Goal: Task Accomplishment & Management: Complete application form

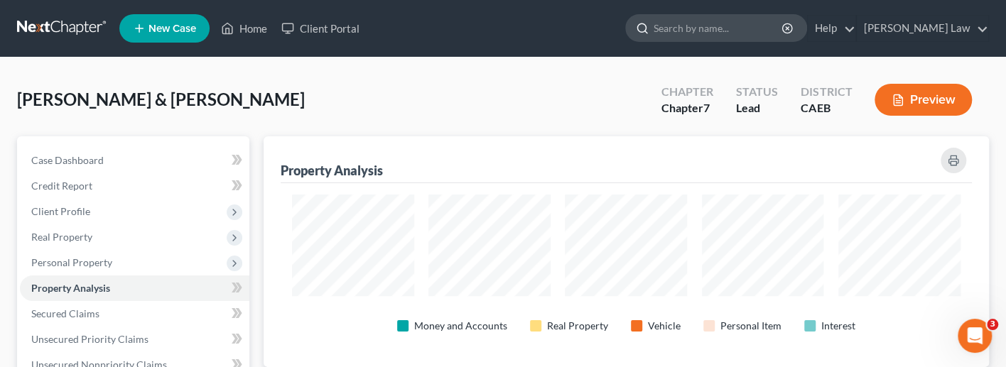
click at [746, 28] on input "search" at bounding box center [719, 28] width 130 height 26
type input "[PERSON_NAME]"
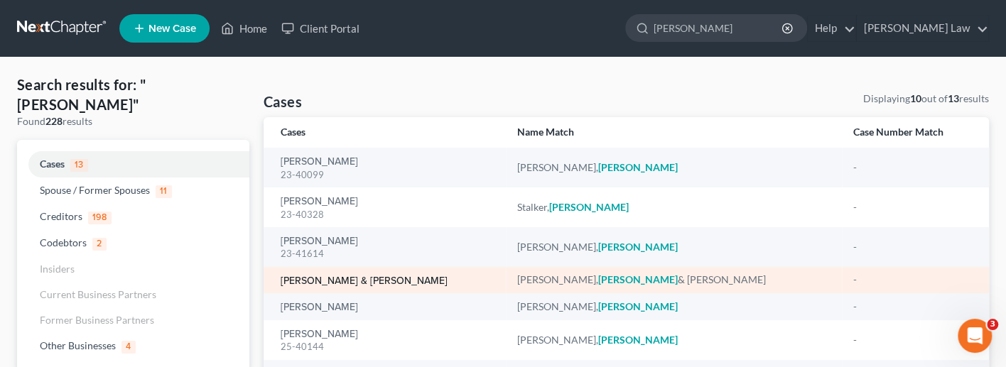
click at [353, 276] on link "[PERSON_NAME] & [PERSON_NAME]" at bounding box center [364, 281] width 167 height 10
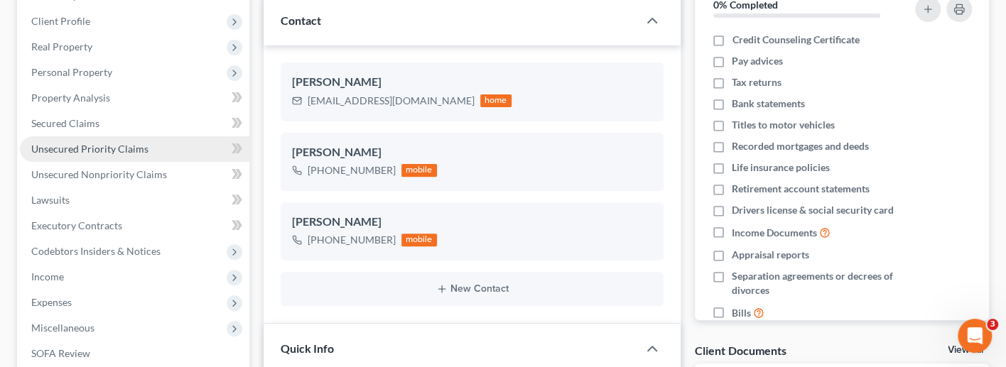
scroll to position [205, 0]
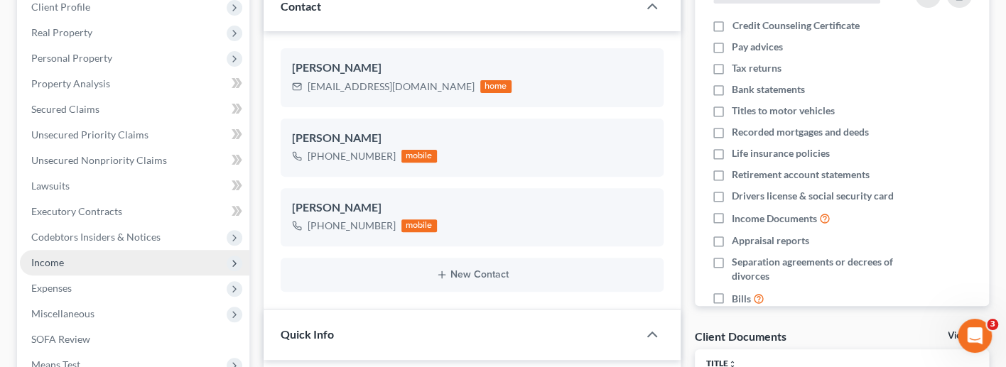
click at [109, 254] on span "Income" at bounding box center [134, 263] width 229 height 26
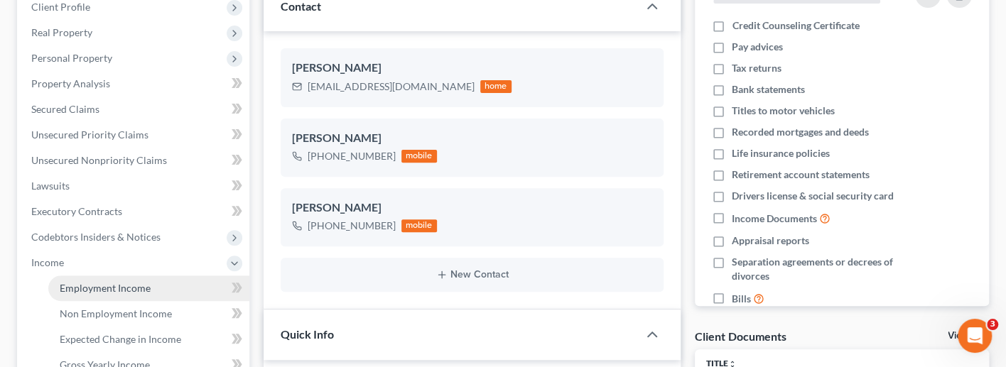
click at [174, 276] on link "Employment Income" at bounding box center [148, 289] width 201 height 26
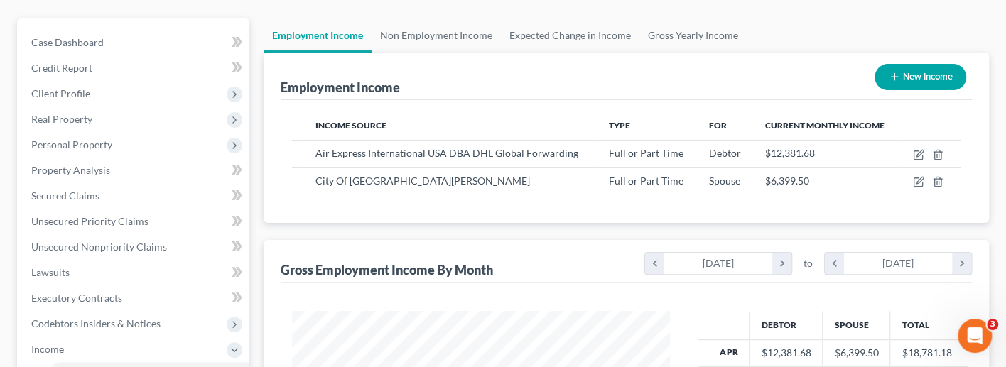
scroll to position [121, 0]
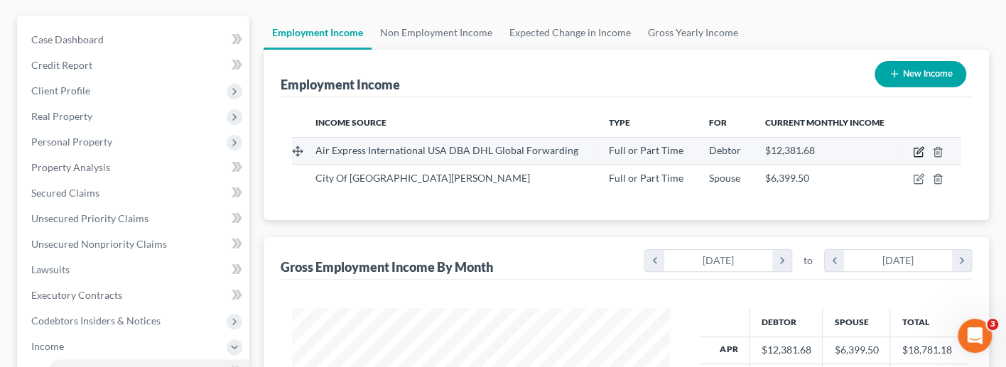
click at [913, 148] on icon "button" at bounding box center [918, 151] width 11 height 11
select select "0"
select select "36"
select select "0"
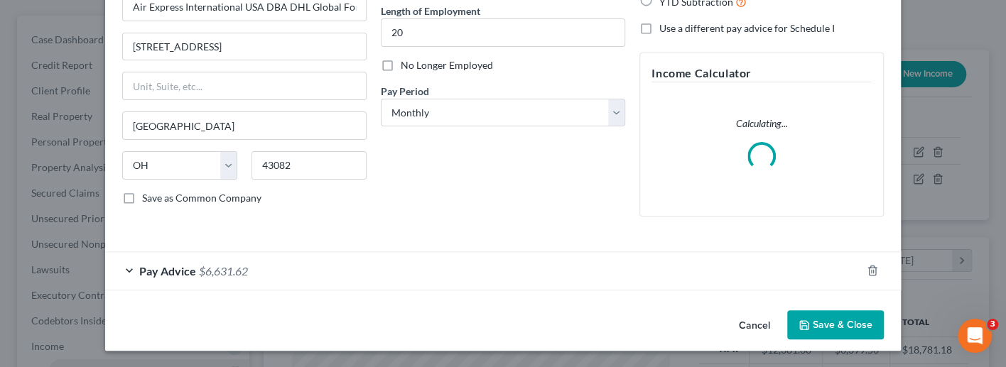
scroll to position [141, 0]
click at [136, 271] on div "Pay Advice $6,631.62" at bounding box center [483, 272] width 756 height 38
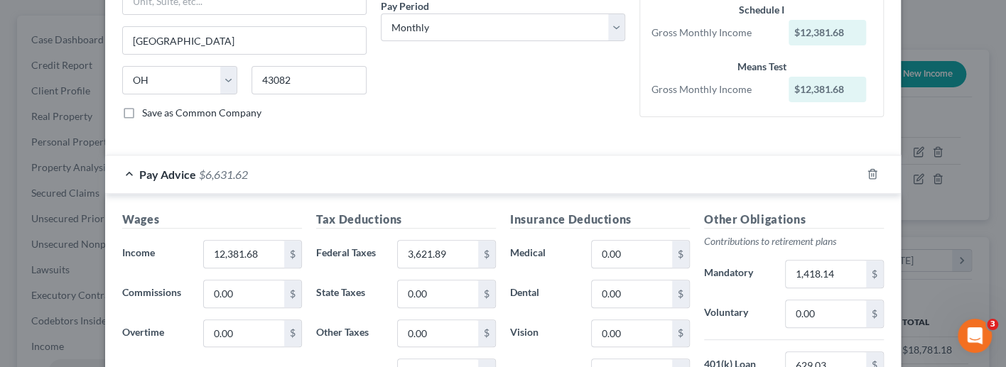
scroll to position [213, 0]
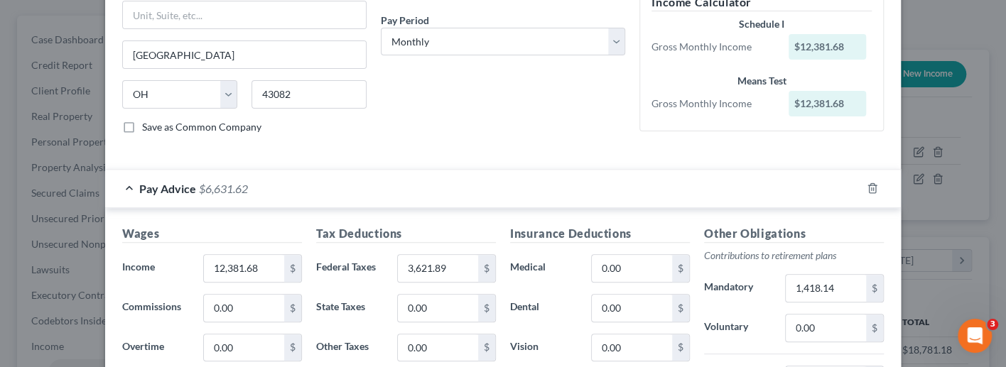
click at [129, 183] on div "Pay Advice $6,631.62" at bounding box center [483, 189] width 756 height 38
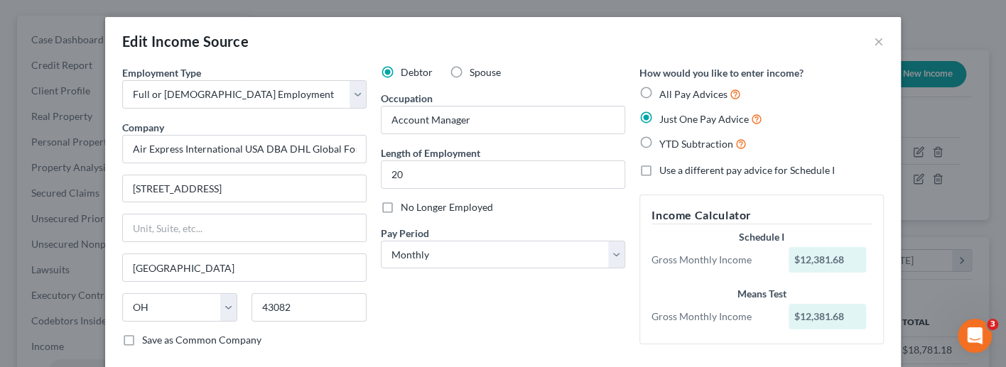
scroll to position [0, 0]
click at [878, 41] on button "×" at bounding box center [879, 41] width 10 height 17
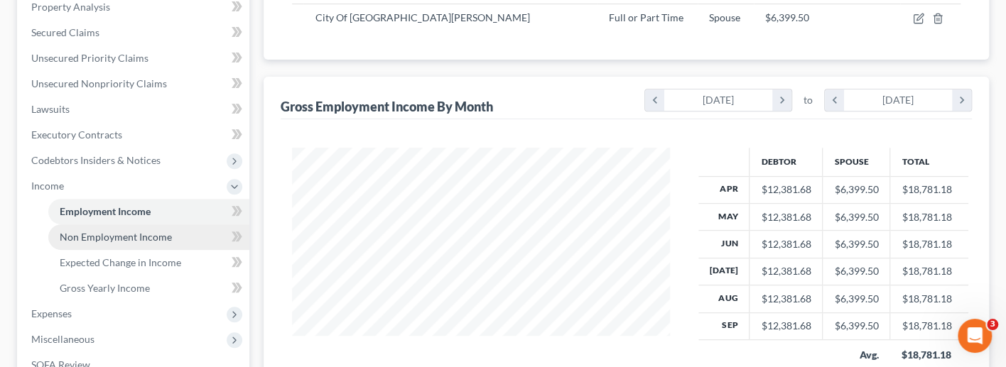
click at [87, 231] on span "Non Employment Income" at bounding box center [116, 237] width 112 height 12
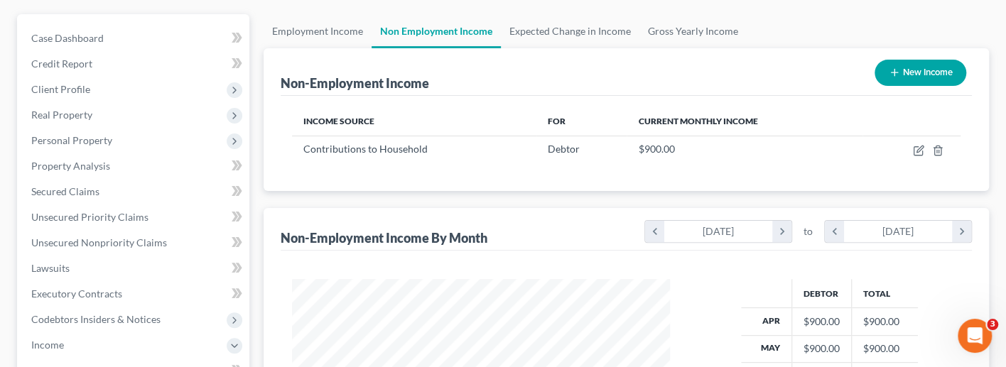
scroll to position [123, 0]
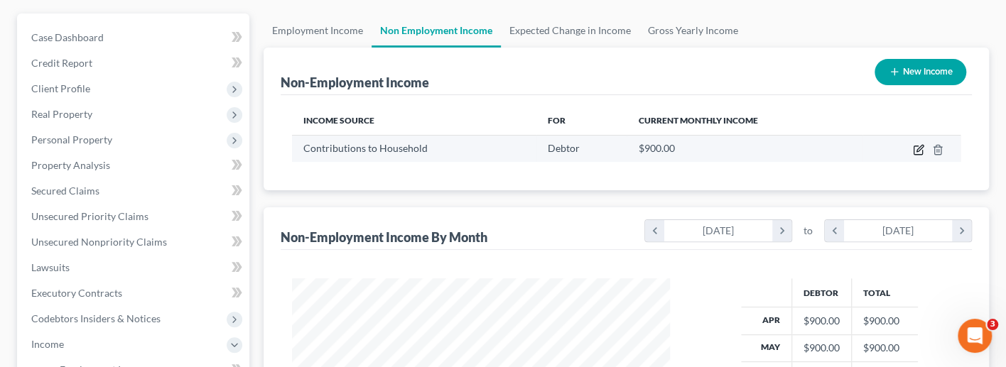
click at [914, 146] on icon "button" at bounding box center [918, 150] width 9 height 9
select select "8"
select select "0"
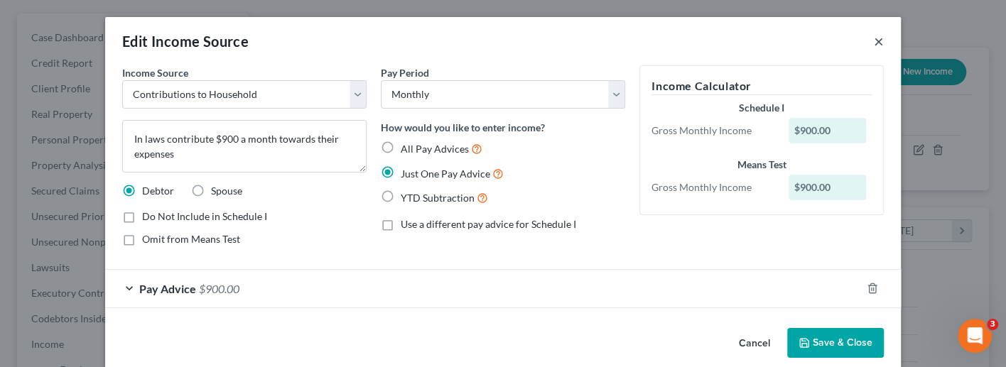
click at [874, 36] on button "×" at bounding box center [879, 41] width 10 height 17
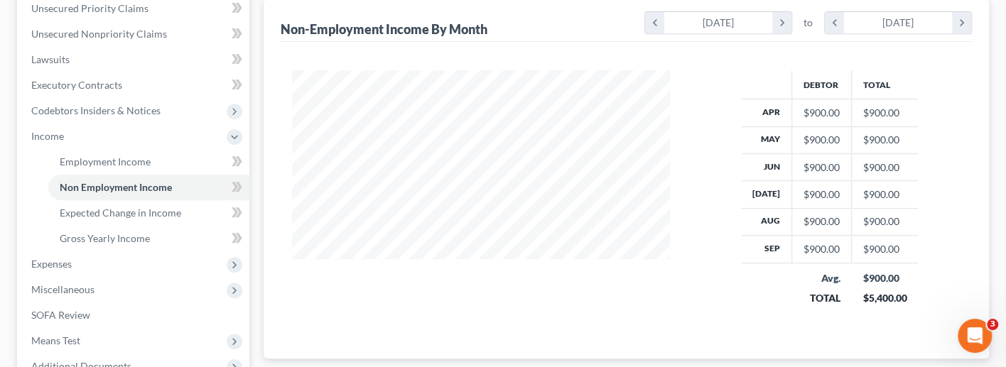
scroll to position [388, 0]
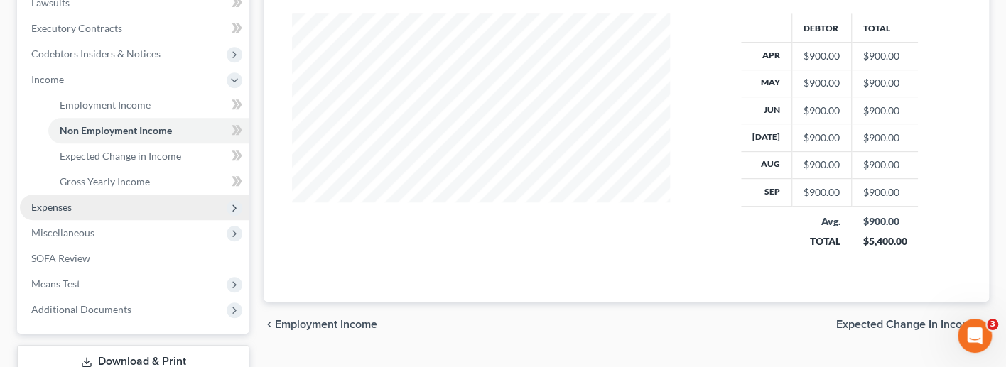
click at [91, 195] on span "Expenses" at bounding box center [134, 208] width 229 height 26
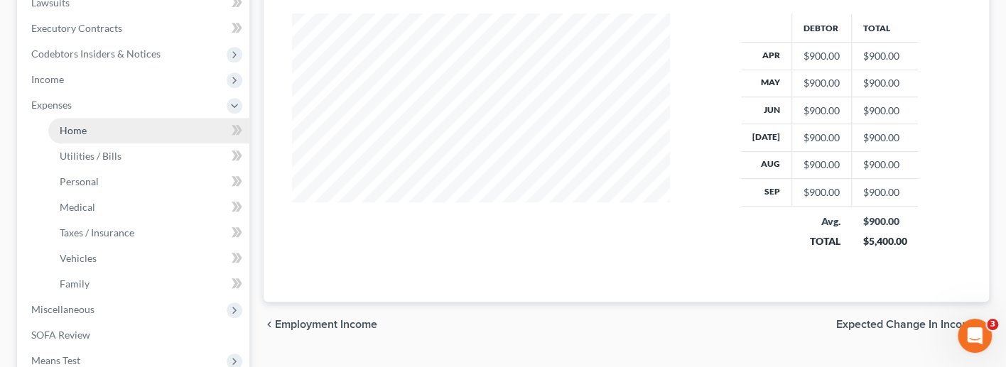
click at [112, 118] on link "Home" at bounding box center [148, 131] width 201 height 26
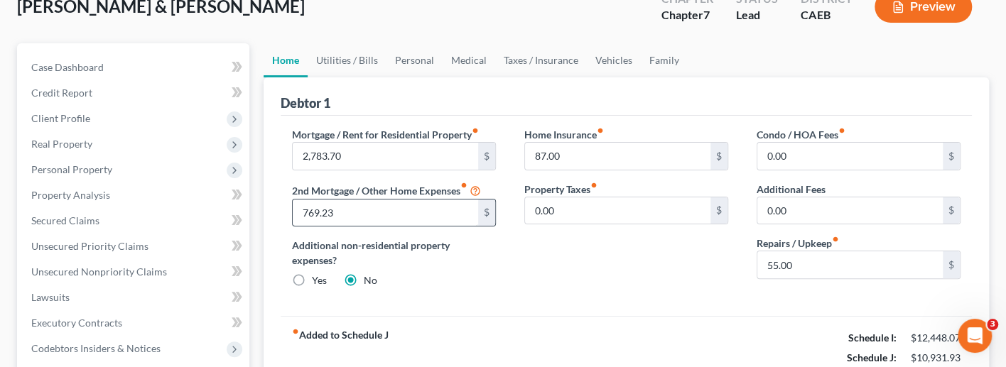
scroll to position [77, 0]
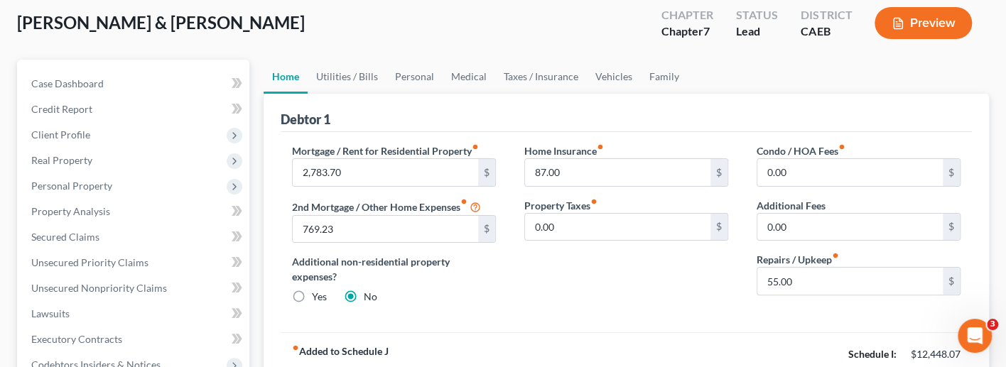
click at [929, 23] on button "Preview" at bounding box center [922, 23] width 97 height 32
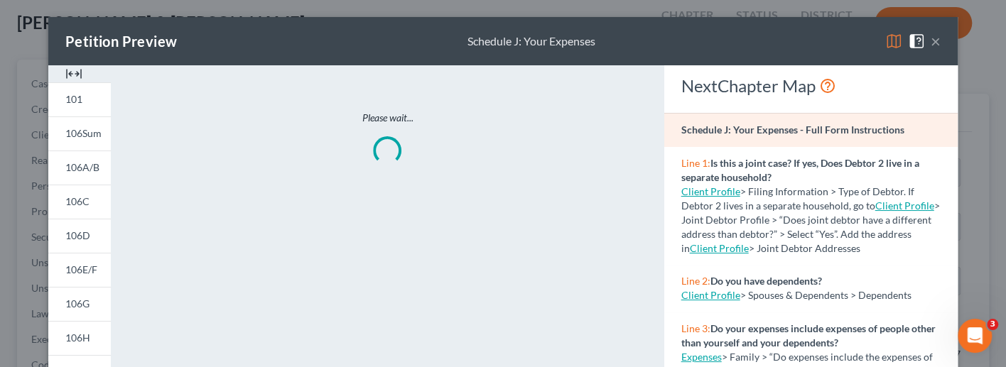
click at [884, 45] on div "Petition Preview Schedule J: Your Expenses ×" at bounding box center [502, 41] width 909 height 48
click at [894, 45] on img at bounding box center [893, 41] width 17 height 17
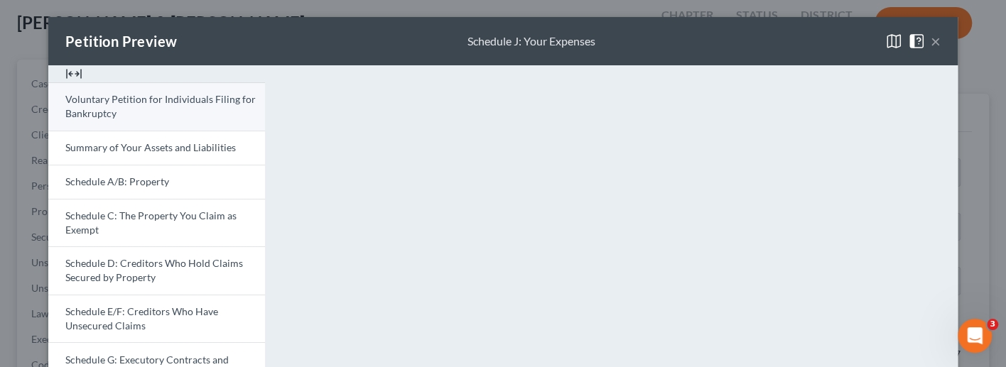
click at [190, 100] on span "Voluntary Petition for Individuals Filing for Bankruptcy" at bounding box center [160, 106] width 190 height 26
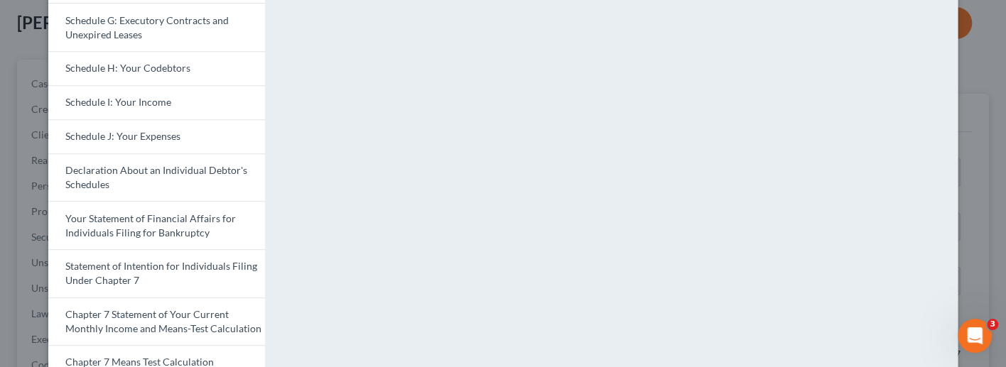
scroll to position [349, 0]
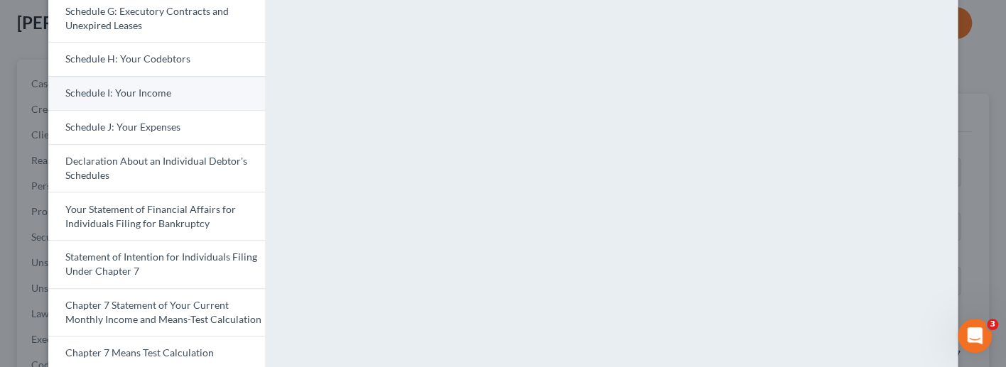
click at [199, 94] on link "Schedule I: Your Income" at bounding box center [156, 93] width 217 height 34
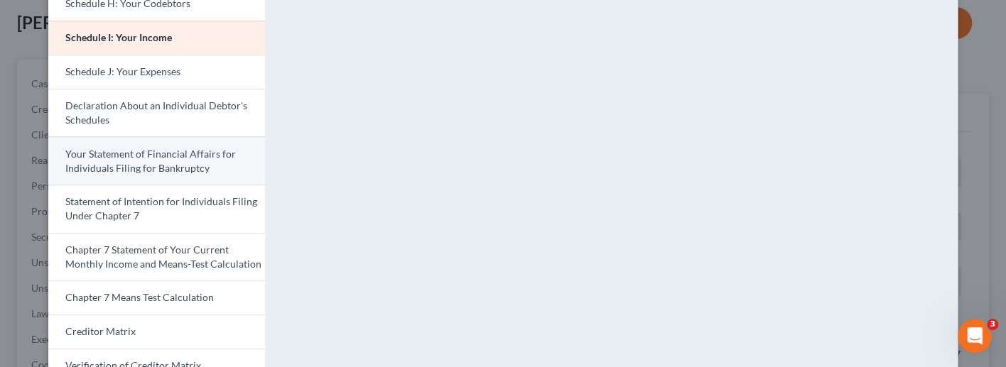
scroll to position [392, 0]
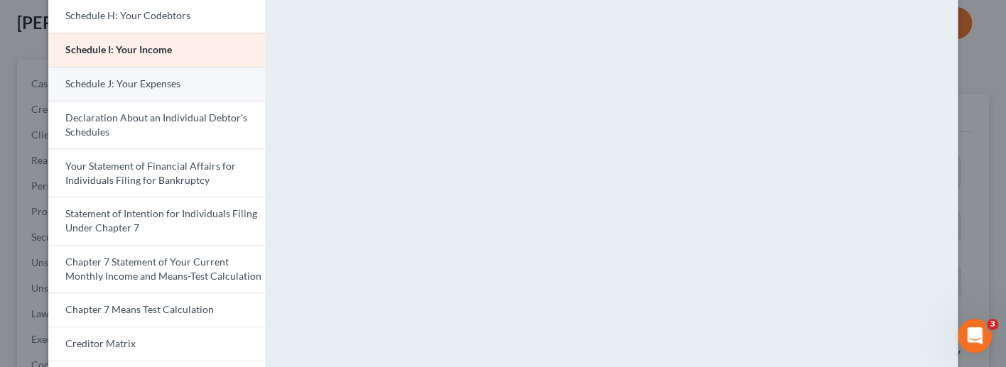
click at [207, 71] on link "Schedule J: Your Expenses" at bounding box center [156, 84] width 217 height 34
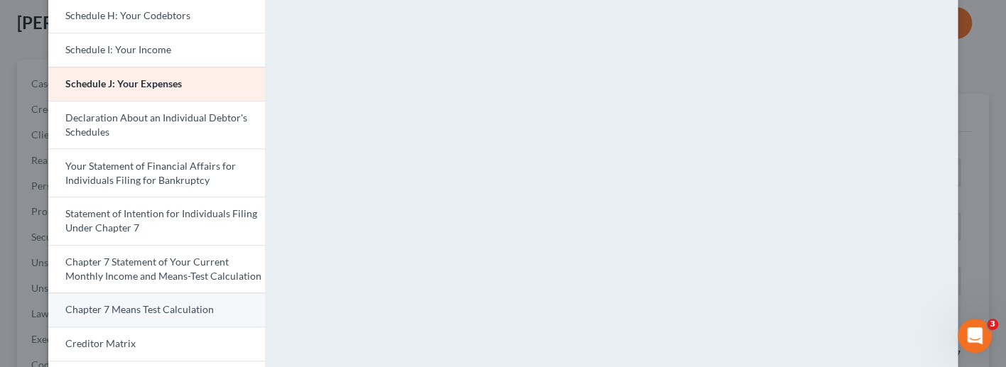
click at [158, 303] on span "Chapter 7 Means Test Calculation" at bounding box center [139, 309] width 148 height 12
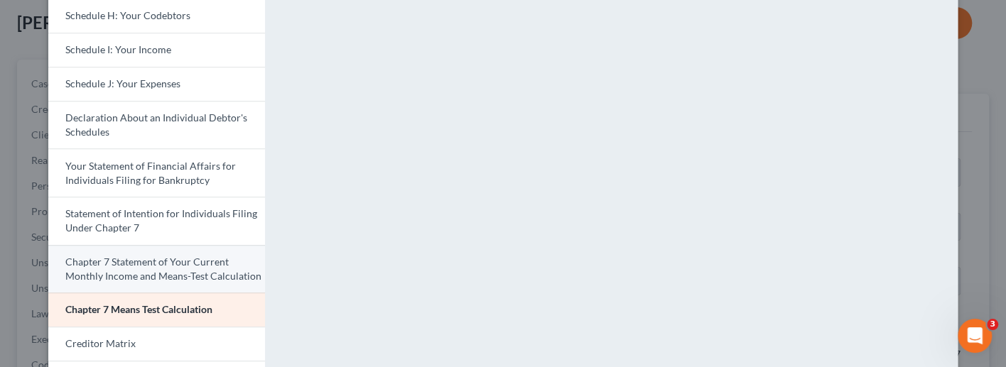
click at [163, 266] on span "Chapter 7 Statement of Your Current Monthly Income and Means-Test Calculation" at bounding box center [163, 269] width 196 height 26
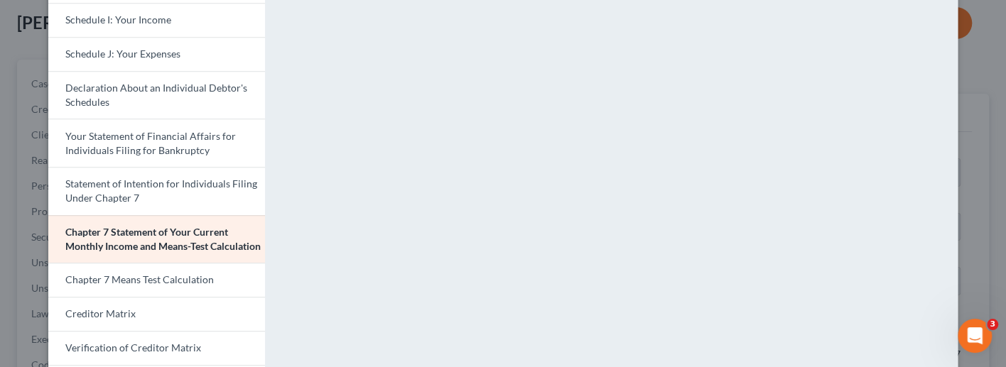
scroll to position [415, 0]
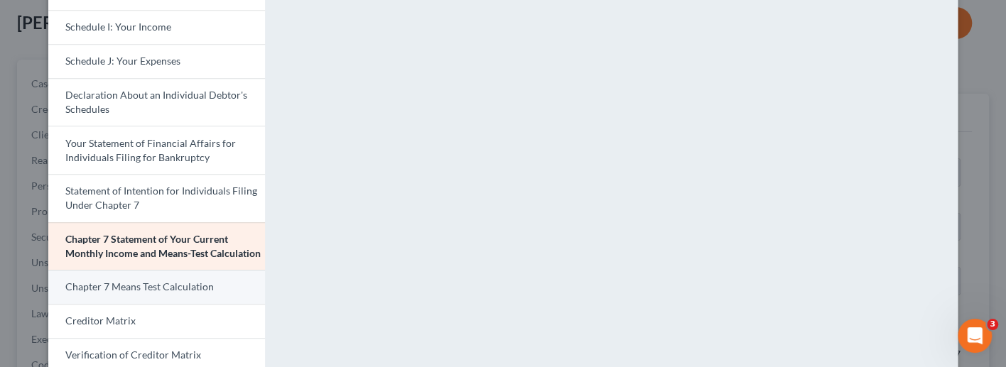
click at [160, 281] on link "Chapter 7 Means Test Calculation" at bounding box center [156, 287] width 217 height 34
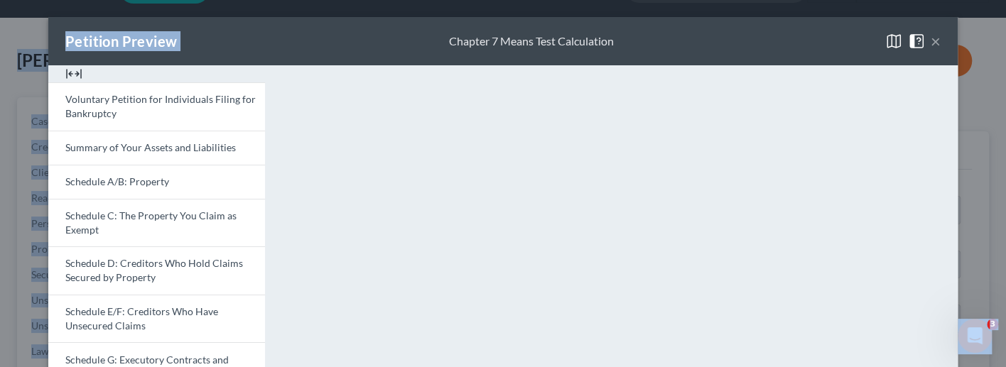
scroll to position [0, 0]
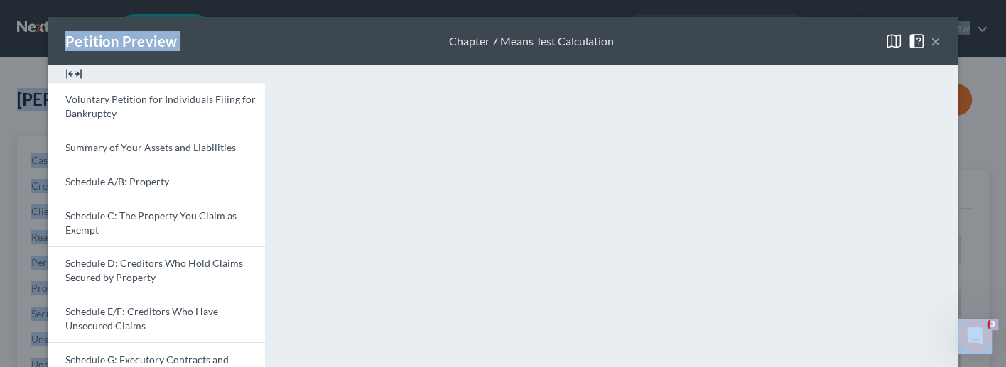
drag, startPoint x: 672, startPoint y: 30, endPoint x: 673, endPoint y: -26, distance: 56.1
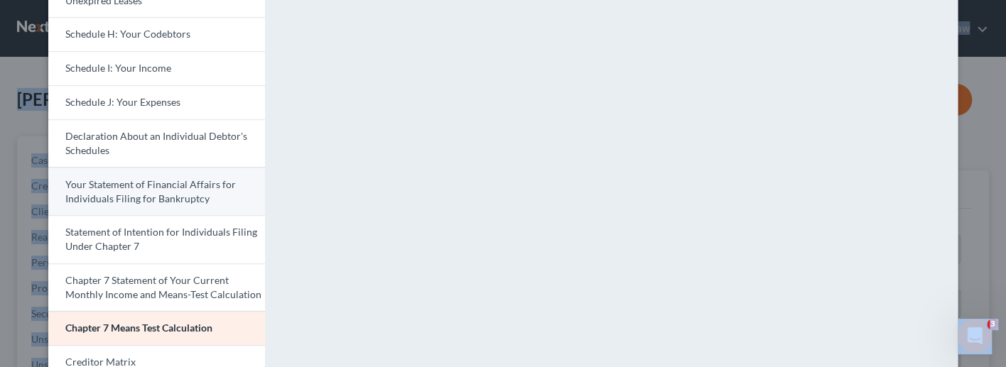
scroll to position [398, 0]
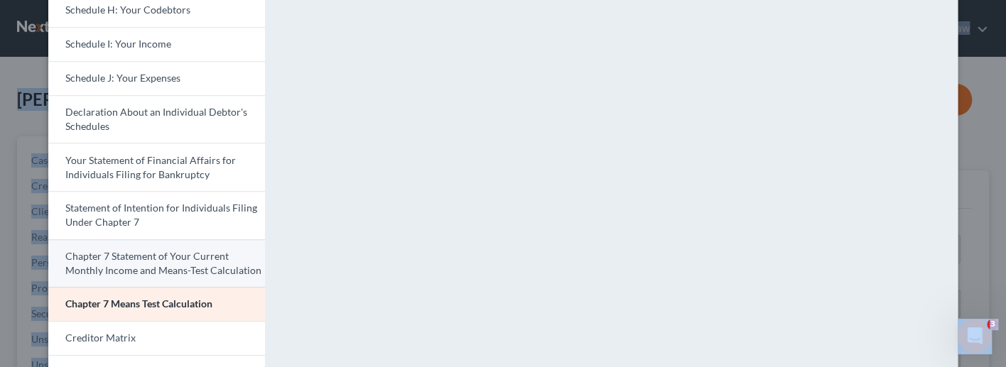
click at [146, 254] on span "Chapter 7 Statement of Your Current Monthly Income and Means-Test Calculation" at bounding box center [163, 263] width 196 height 26
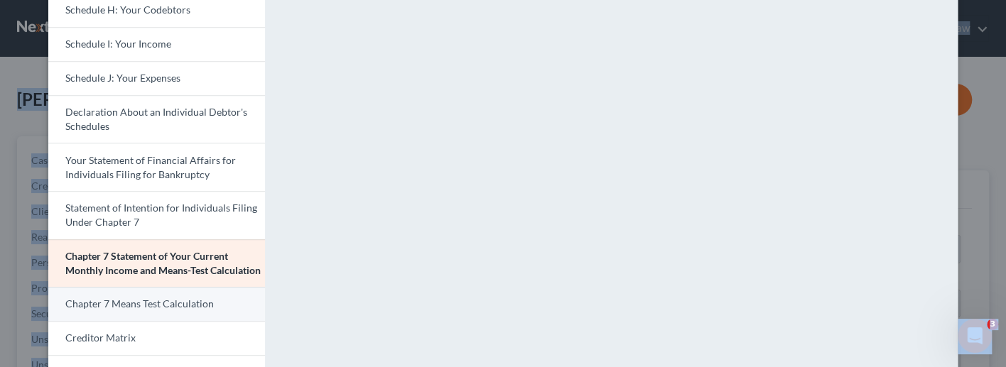
click at [188, 298] on span "Chapter 7 Means Test Calculation" at bounding box center [139, 304] width 148 height 12
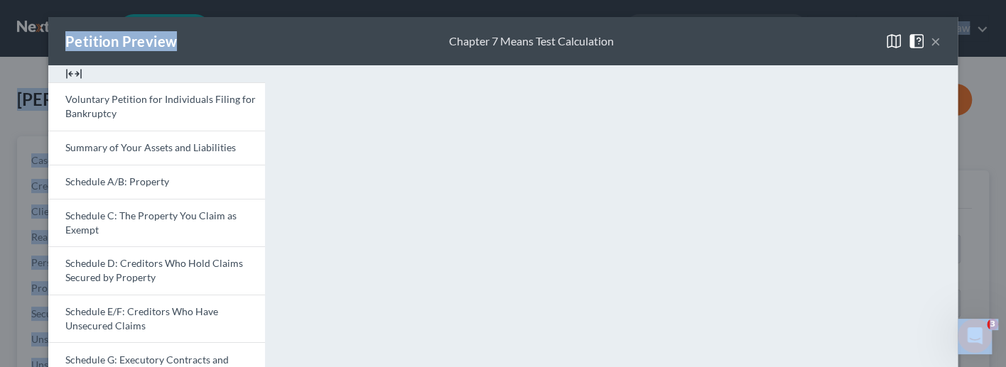
scroll to position [0, 0]
click at [938, 40] on button "×" at bounding box center [936, 41] width 10 height 17
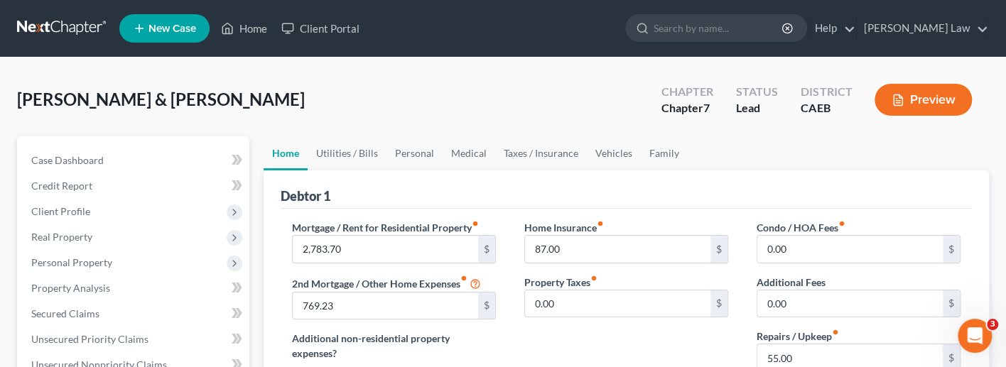
click at [592, 224] on label "Home Insurance fiber_manual_record" at bounding box center [564, 227] width 80 height 15
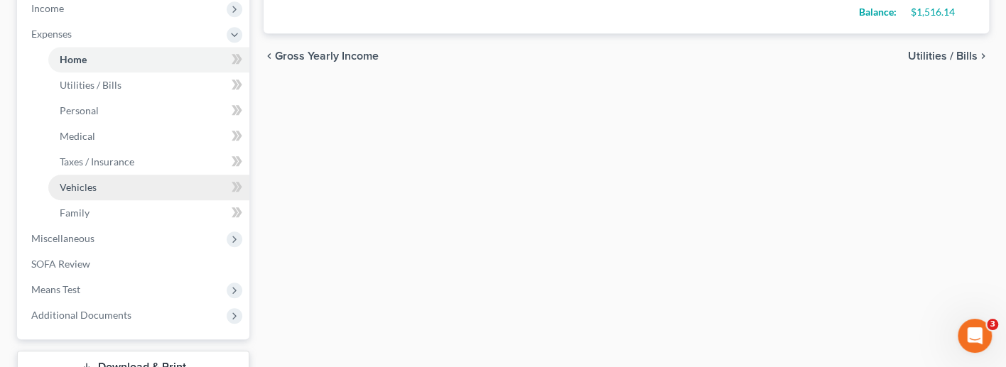
scroll to position [523, 0]
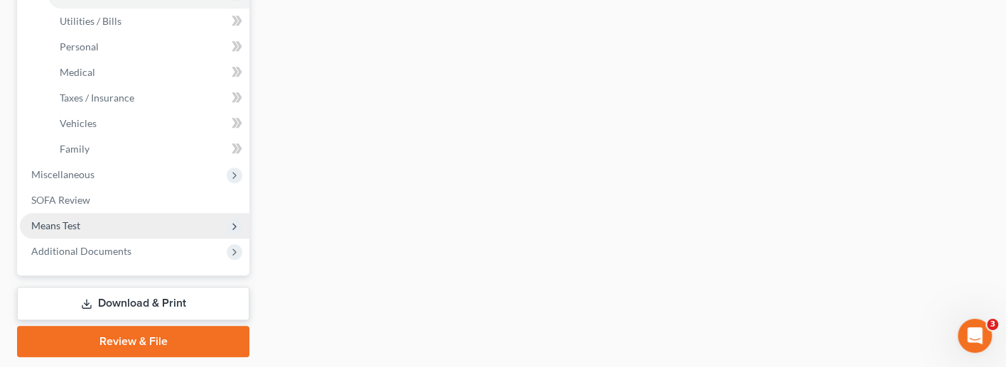
click at [125, 220] on span "Means Test" at bounding box center [134, 226] width 229 height 26
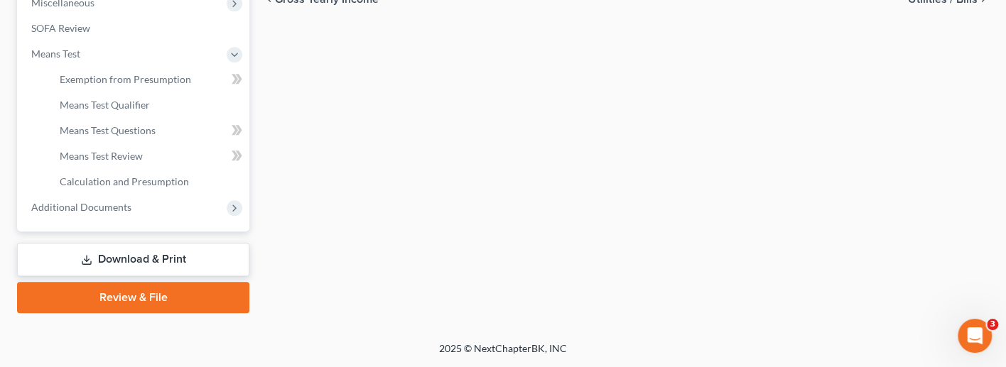
scroll to position [499, 0]
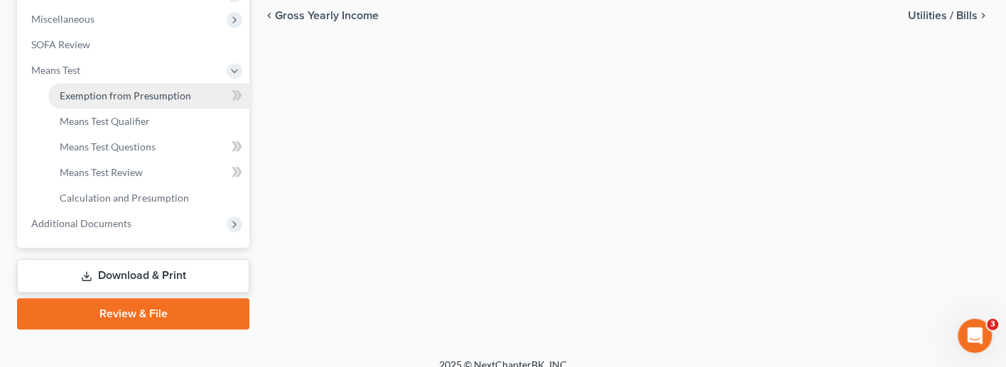
click at [170, 90] on link "Exemption from Presumption" at bounding box center [148, 96] width 201 height 26
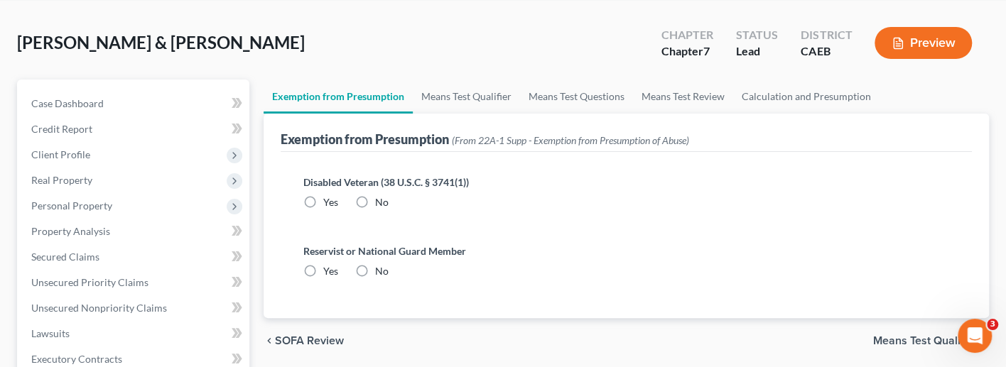
scroll to position [62, 0]
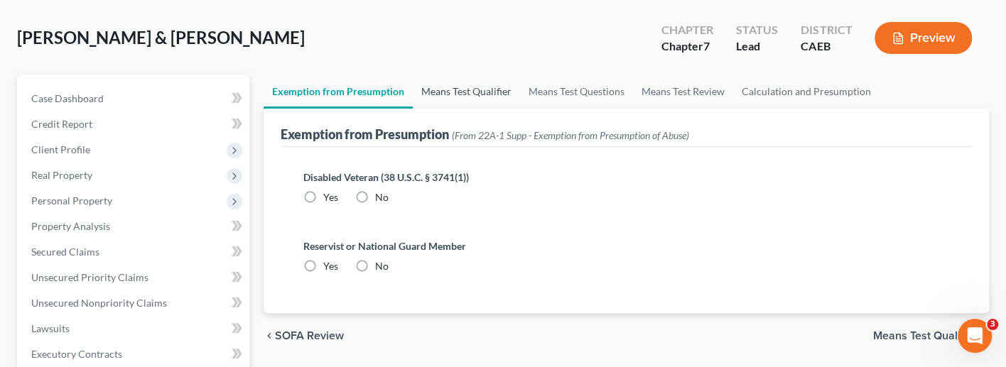
click at [444, 92] on link "Means Test Qualifier" at bounding box center [466, 92] width 107 height 34
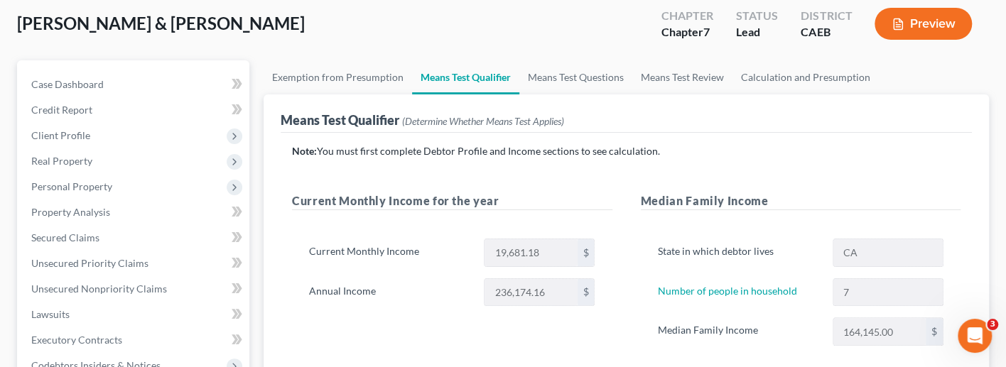
scroll to position [78, 0]
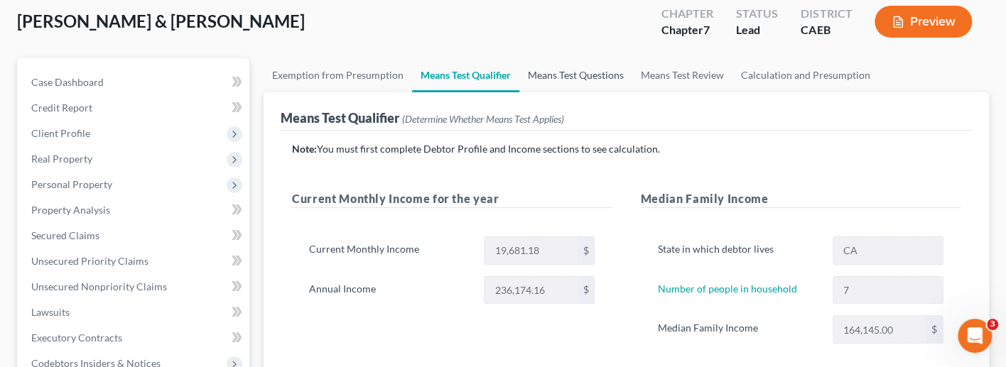
click at [575, 72] on link "Means Test Questions" at bounding box center [575, 75] width 113 height 34
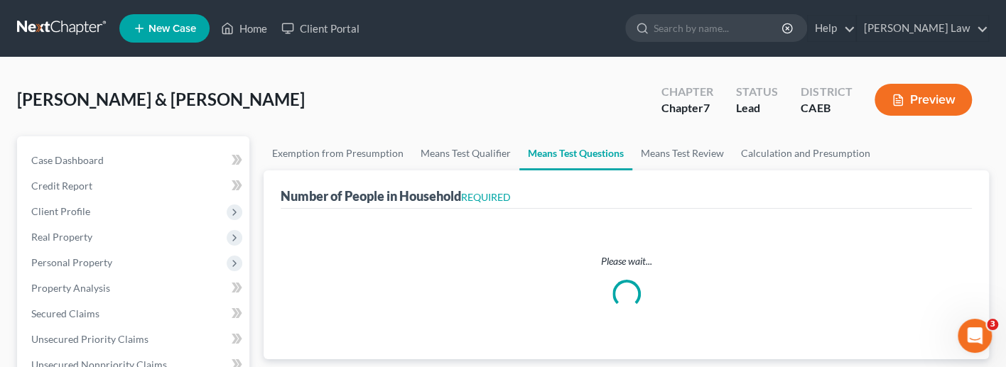
select select "1"
select select "60"
select select "1"
select select "60"
select select "0"
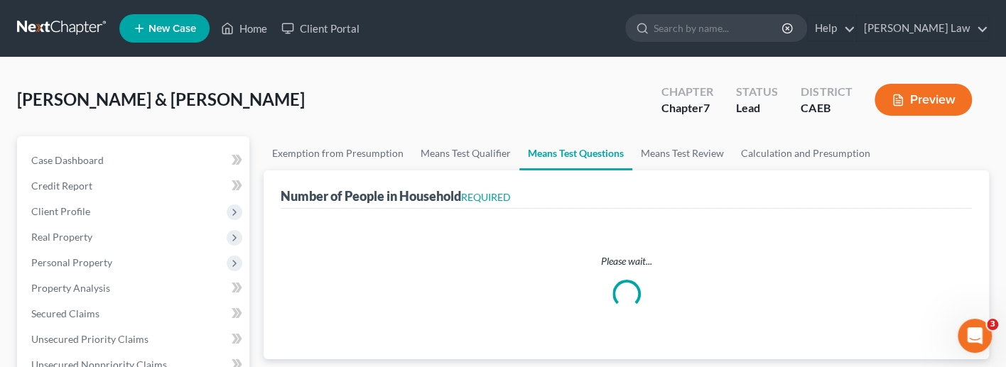
select select "60"
select select "2"
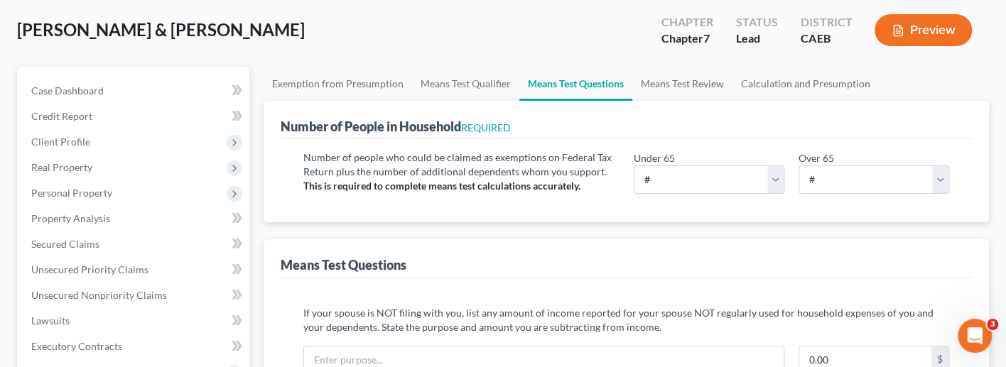
scroll to position [75, 0]
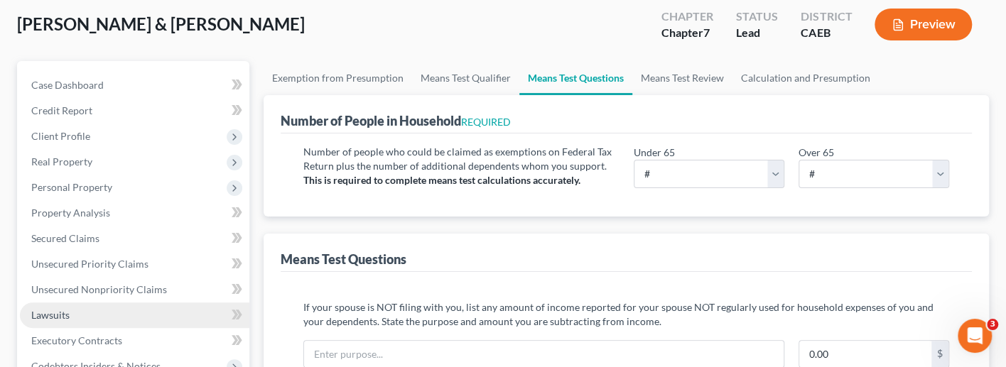
click at [133, 307] on link "Lawsuits" at bounding box center [134, 316] width 229 height 26
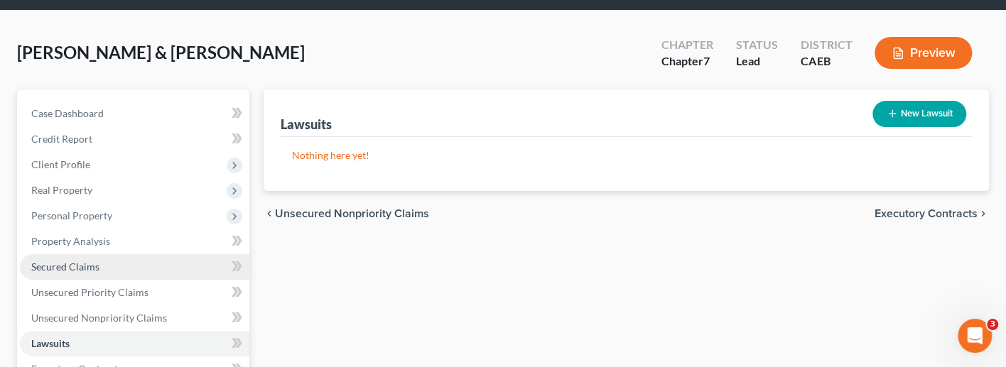
scroll to position [55, 0]
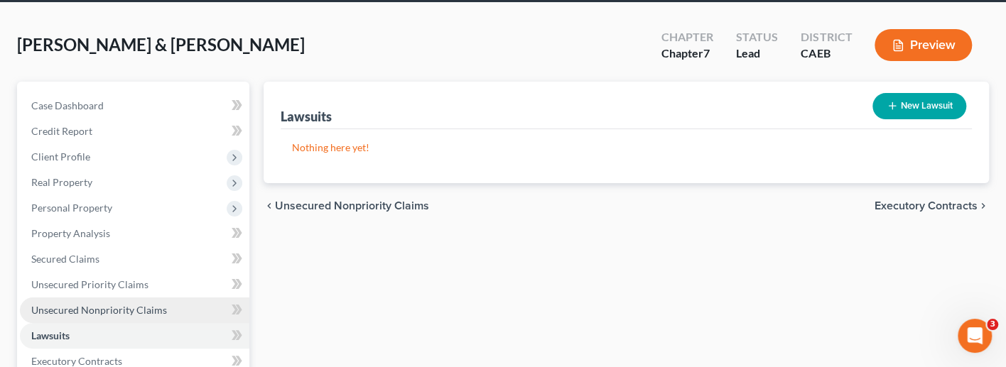
click at [133, 307] on span "Unsecured Nonpriority Claims" at bounding box center [99, 310] width 136 height 12
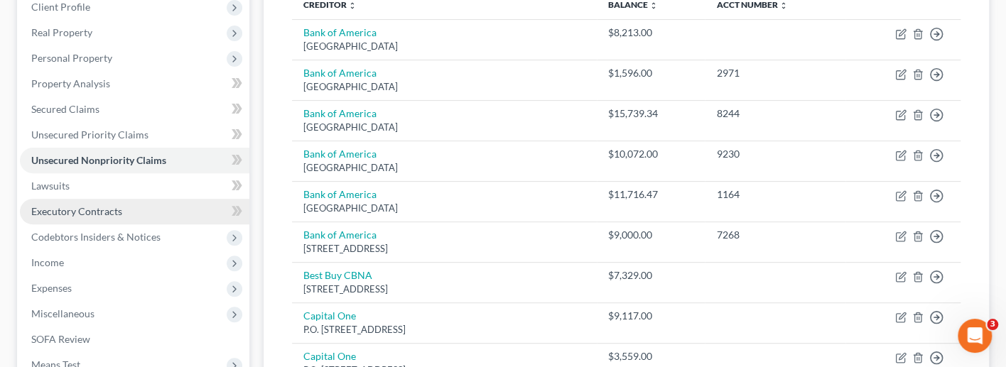
scroll to position [214, 0]
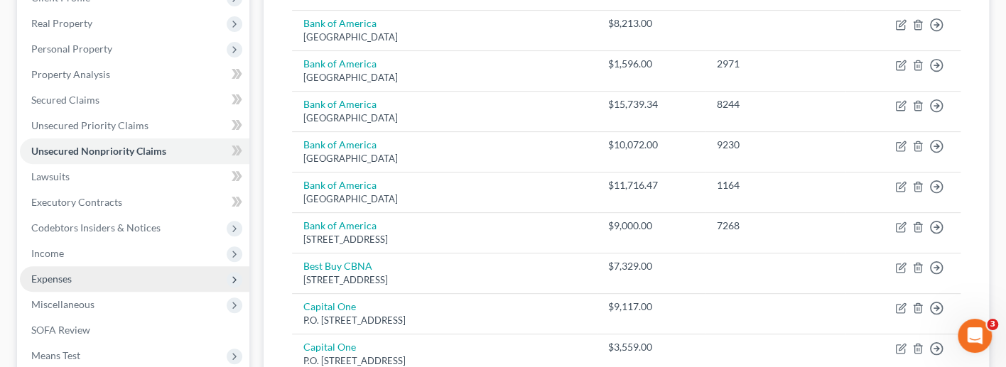
click at [130, 266] on span "Expenses" at bounding box center [134, 279] width 229 height 26
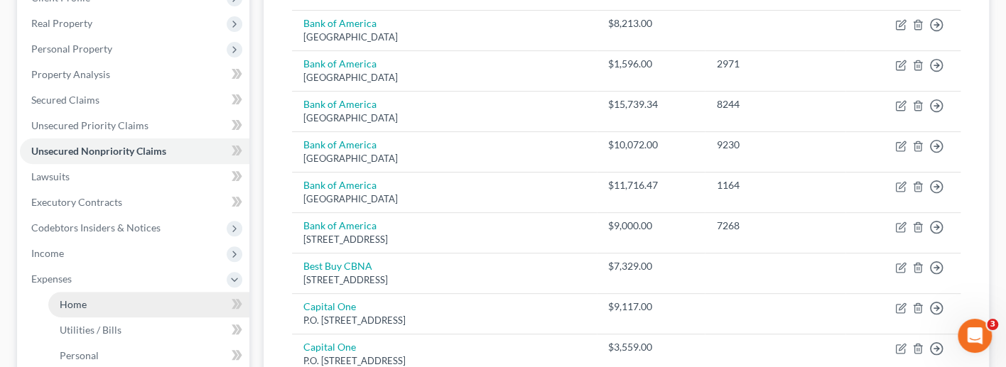
click at [125, 292] on link "Home" at bounding box center [148, 305] width 201 height 26
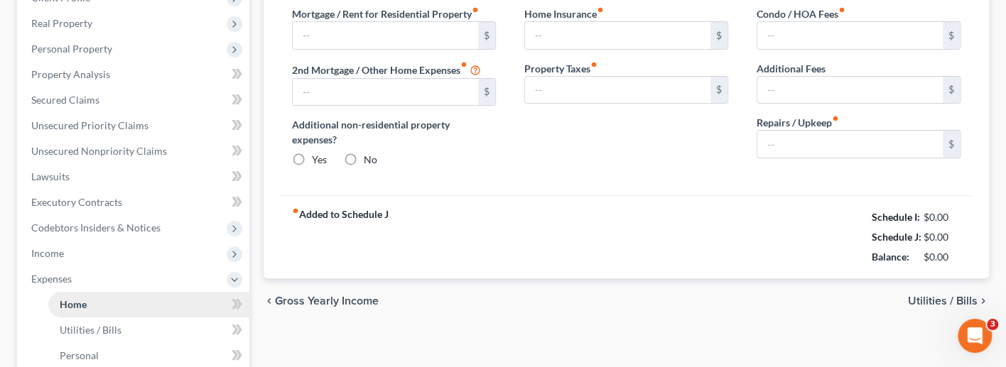
type input "2,783.70"
type input "769.23"
radio input "true"
type input "87.00"
type input "0.00"
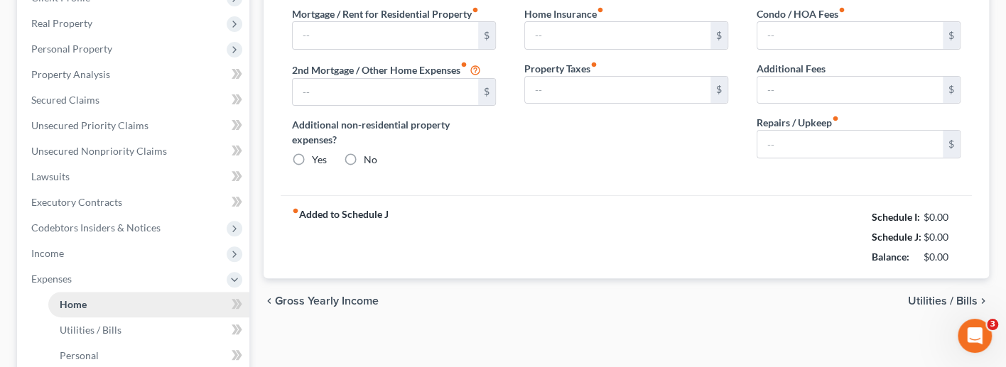
type input "0.00"
type input "55.00"
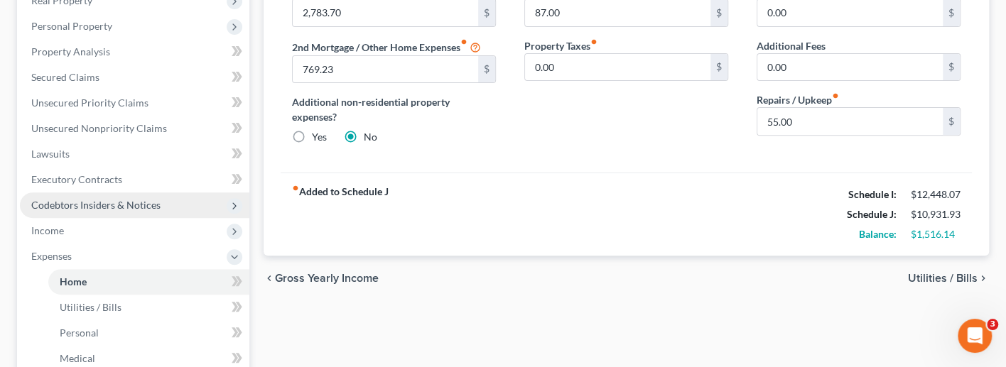
scroll to position [251, 0]
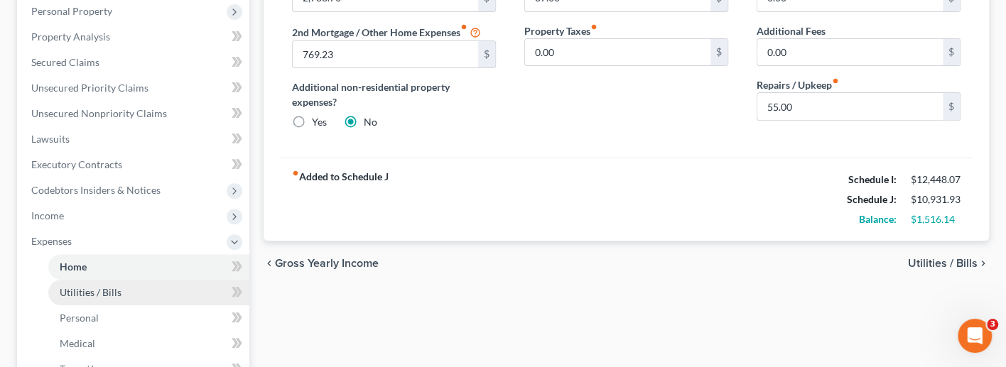
click at [122, 280] on link "Utilities / Bills" at bounding box center [148, 293] width 201 height 26
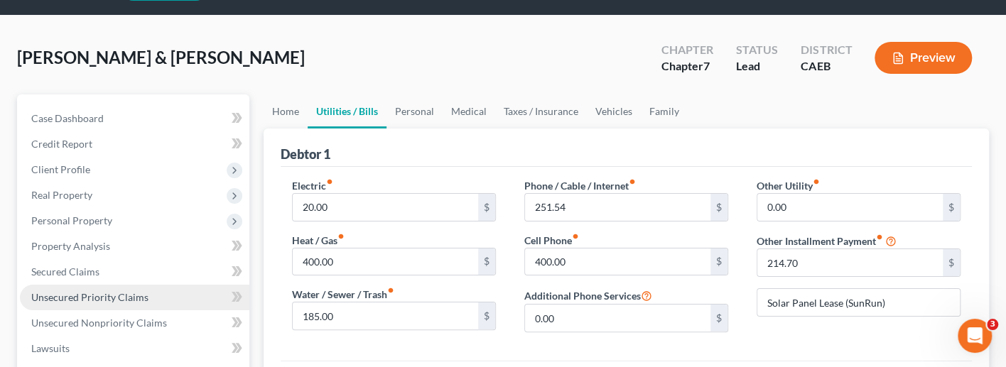
scroll to position [52, 0]
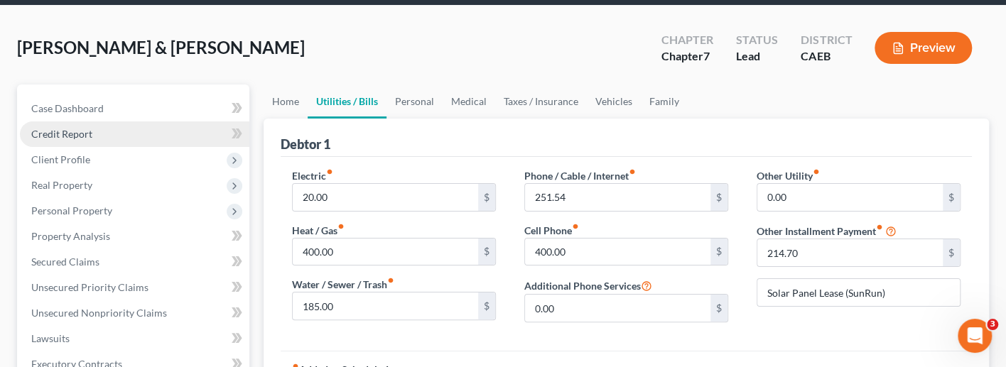
click at [114, 144] on link "Credit Report" at bounding box center [134, 134] width 229 height 26
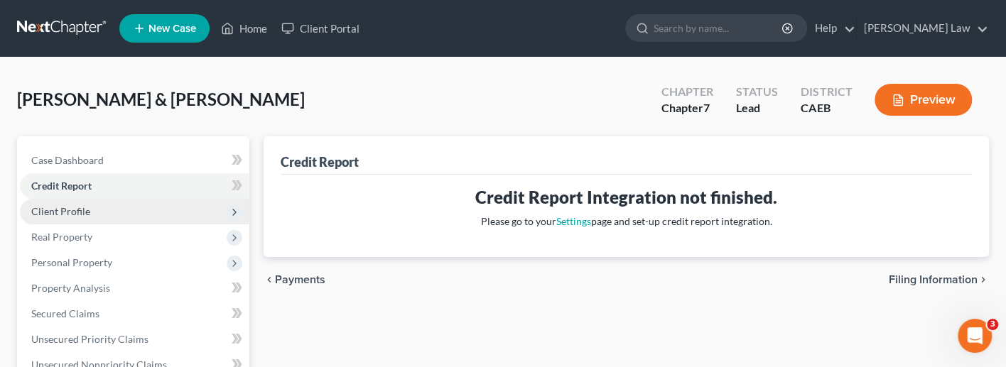
click at [102, 200] on span "Client Profile" at bounding box center [134, 212] width 229 height 26
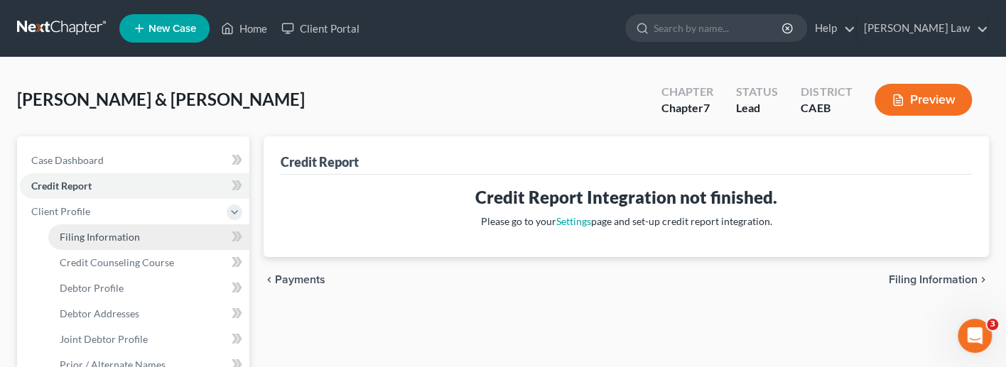
click at [109, 234] on span "Filing Information" at bounding box center [100, 237] width 80 height 12
select select "1"
select select "0"
select select "4"
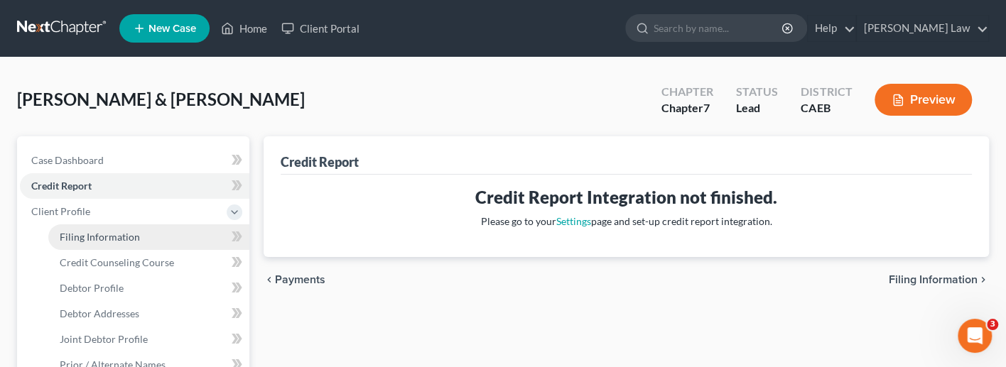
select select "1"
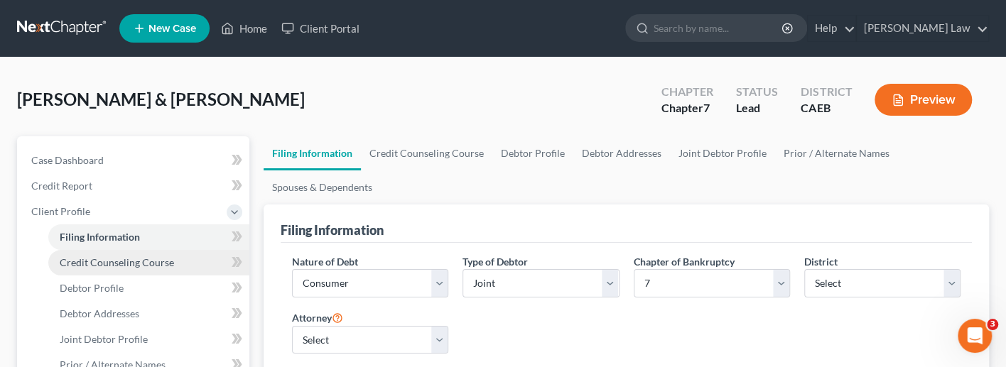
click at [114, 261] on span "Credit Counseling Course" at bounding box center [117, 262] width 114 height 12
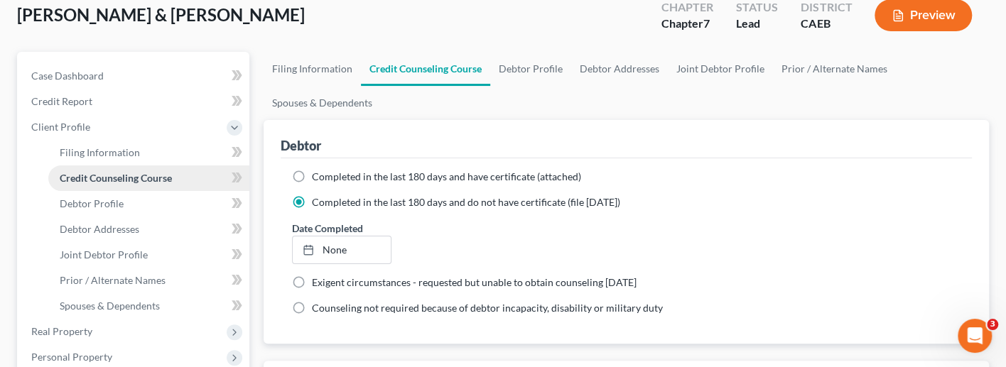
scroll to position [97, 0]
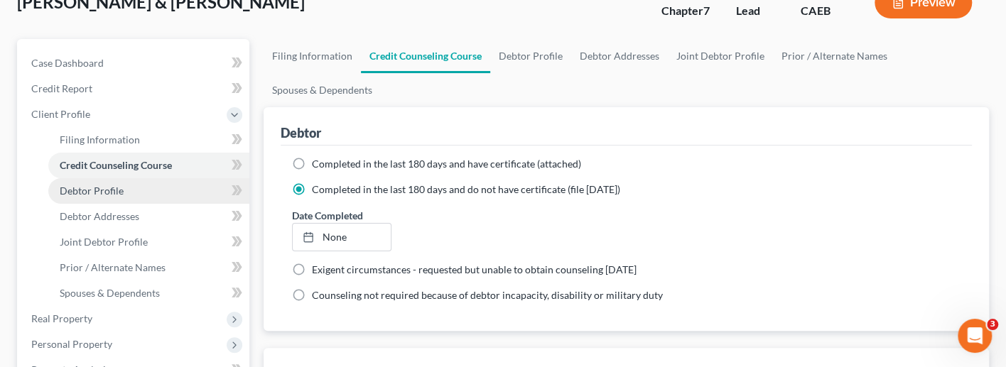
click at [104, 194] on link "Debtor Profile" at bounding box center [148, 191] width 201 height 26
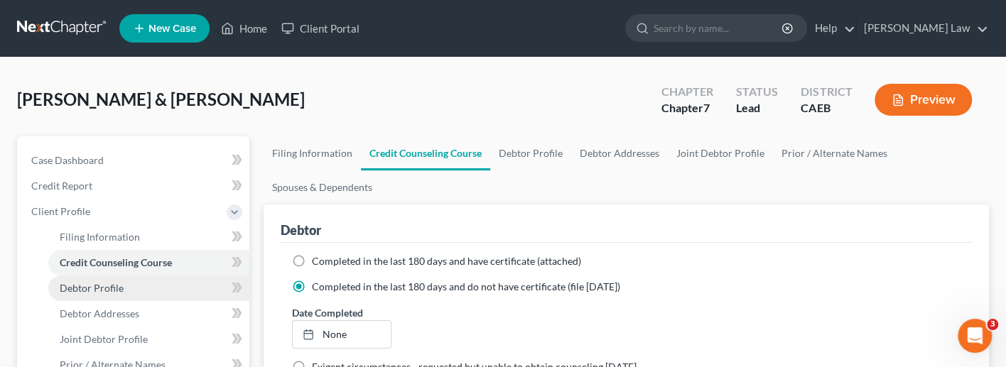
select select "1"
select select "6"
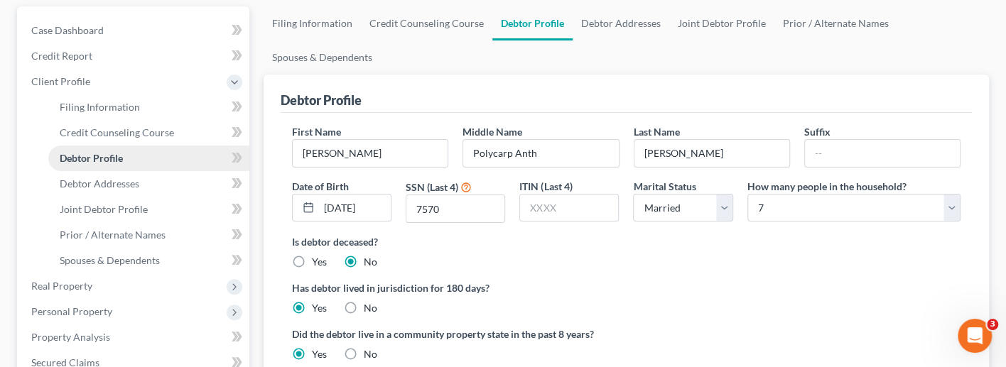
scroll to position [132, 0]
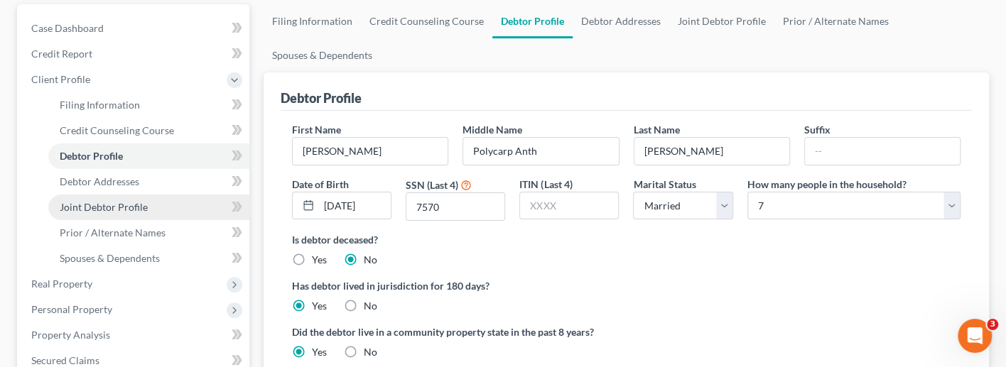
click at [102, 203] on span "Joint Debtor Profile" at bounding box center [104, 207] width 88 height 12
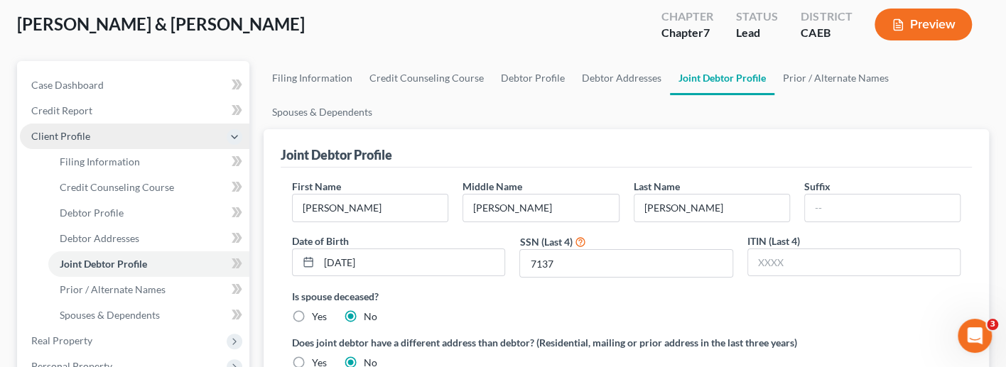
scroll to position [76, 0]
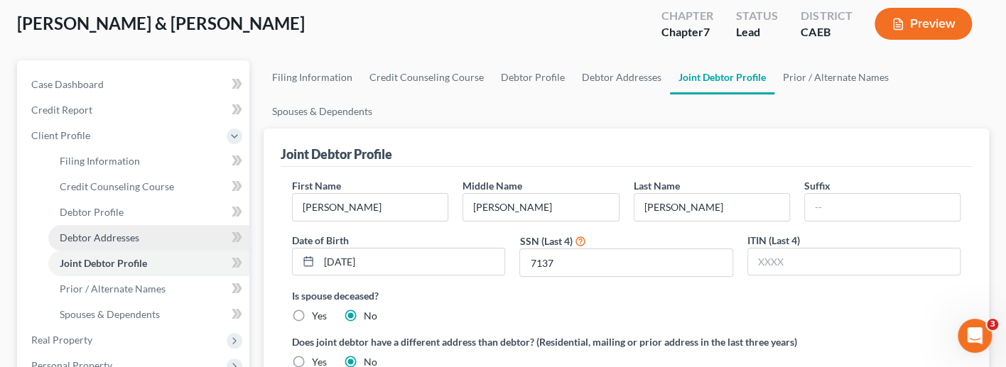
click at [104, 232] on span "Debtor Addresses" at bounding box center [100, 238] width 80 height 12
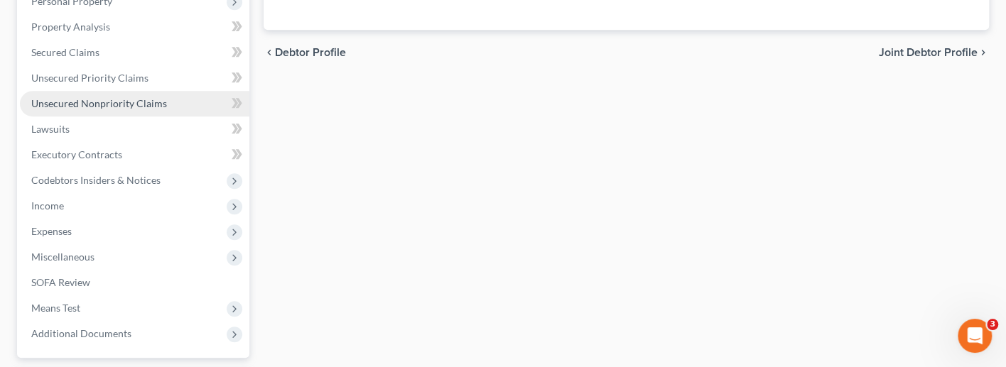
scroll to position [453, 0]
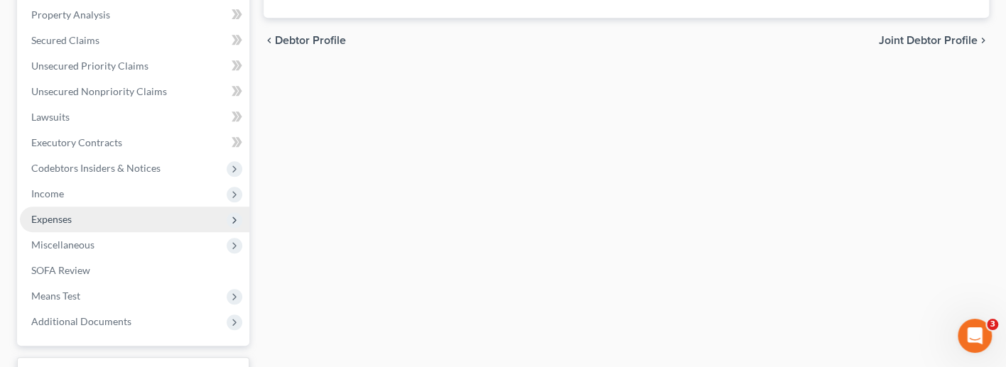
click at [104, 207] on span "Expenses" at bounding box center [134, 220] width 229 height 26
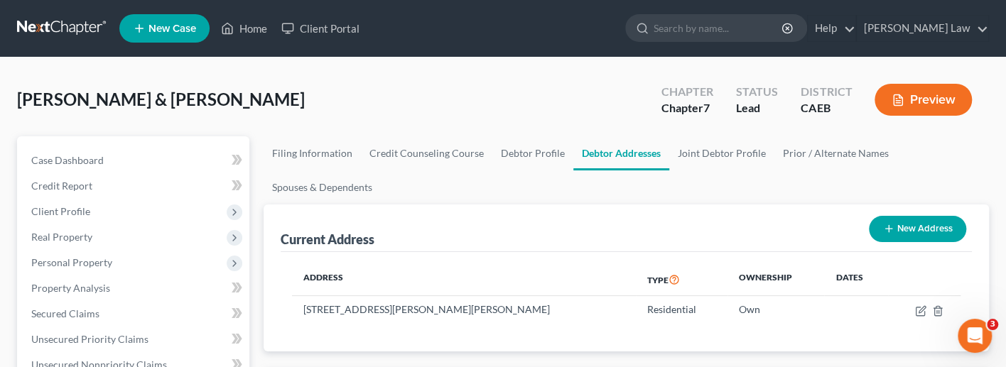
scroll to position [0, 0]
click at [925, 107] on button "Preview" at bounding box center [922, 100] width 97 height 32
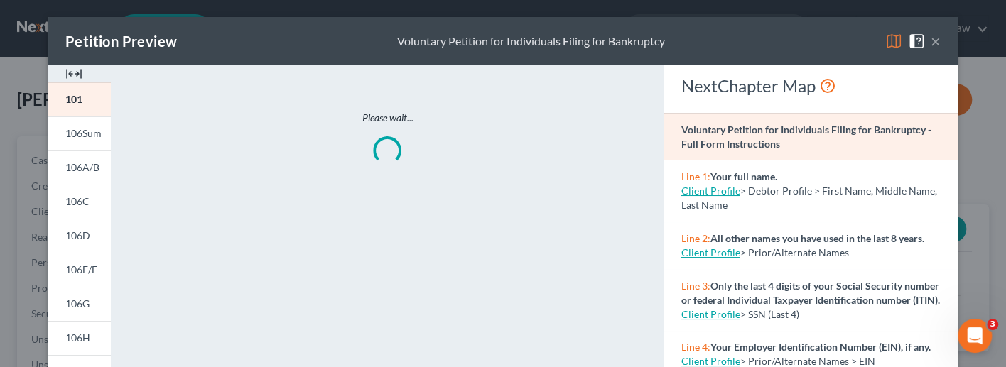
click at [892, 47] on img at bounding box center [893, 41] width 17 height 17
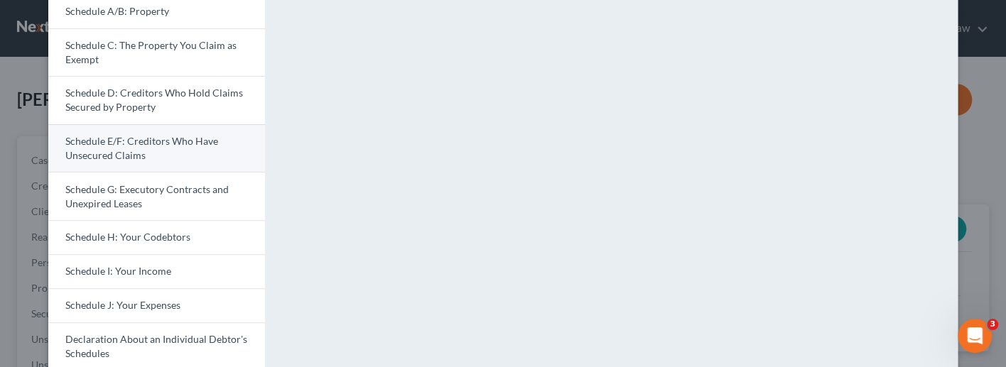
scroll to position [180, 0]
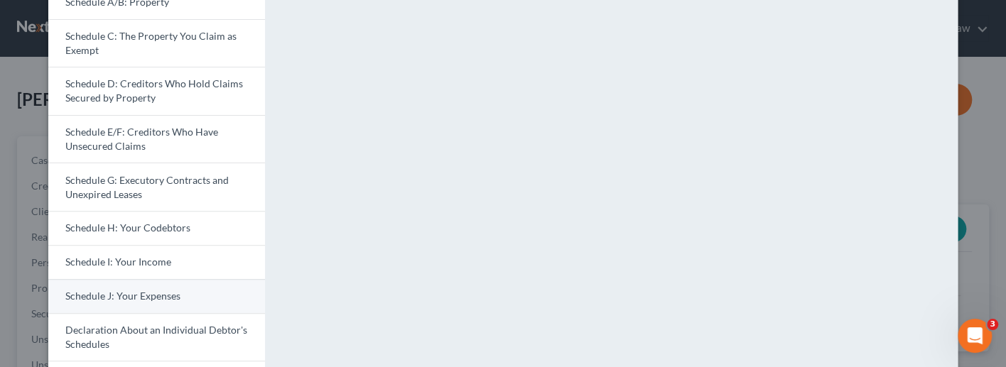
click at [190, 303] on link "Schedule J: Your Expenses" at bounding box center [156, 296] width 217 height 34
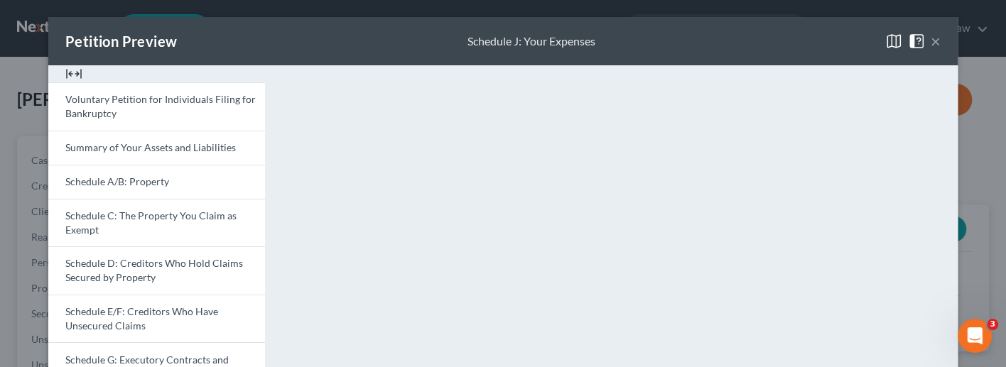
scroll to position [0, 0]
click at [933, 41] on button "×" at bounding box center [936, 41] width 10 height 17
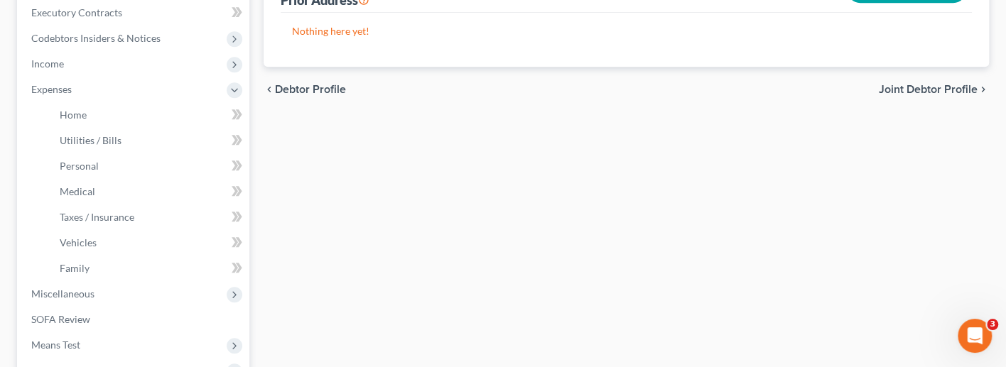
scroll to position [428, 0]
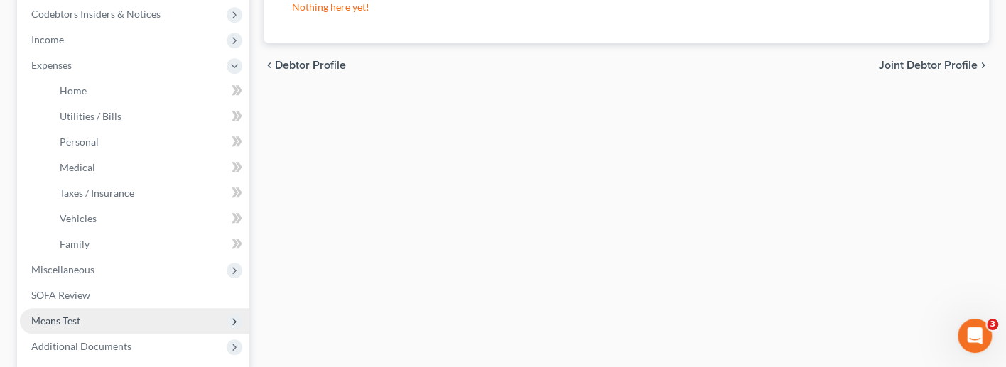
click at [123, 310] on span "Means Test" at bounding box center [134, 321] width 229 height 26
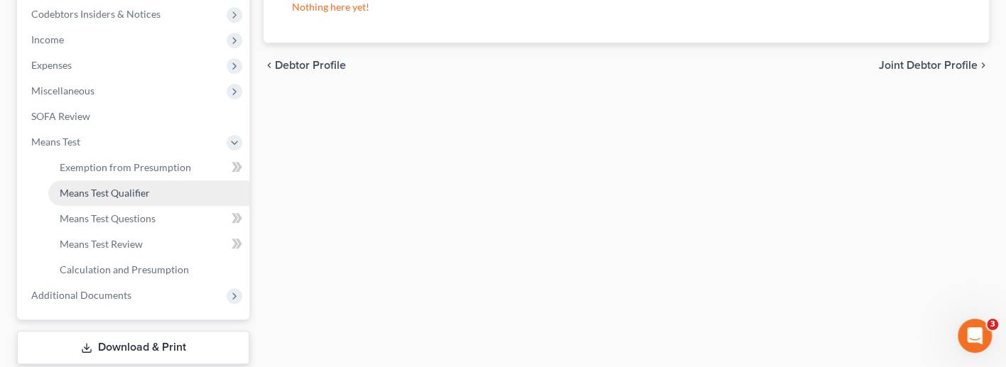
click at [146, 187] on span "Means Test Qualifier" at bounding box center [105, 193] width 90 height 12
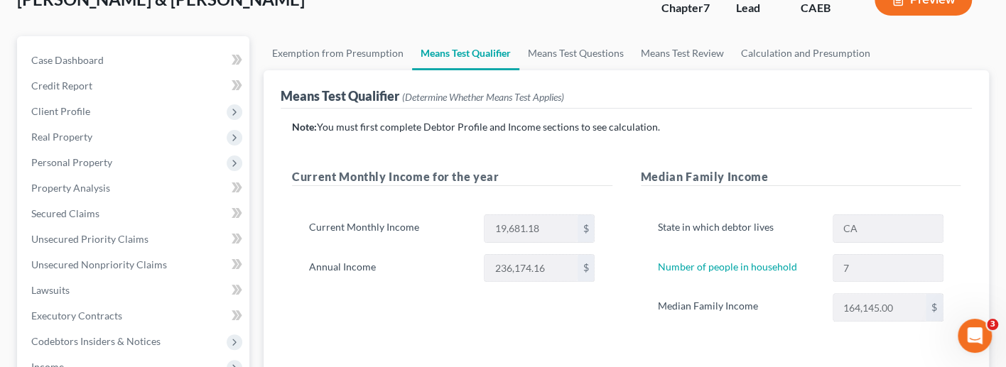
scroll to position [52, 0]
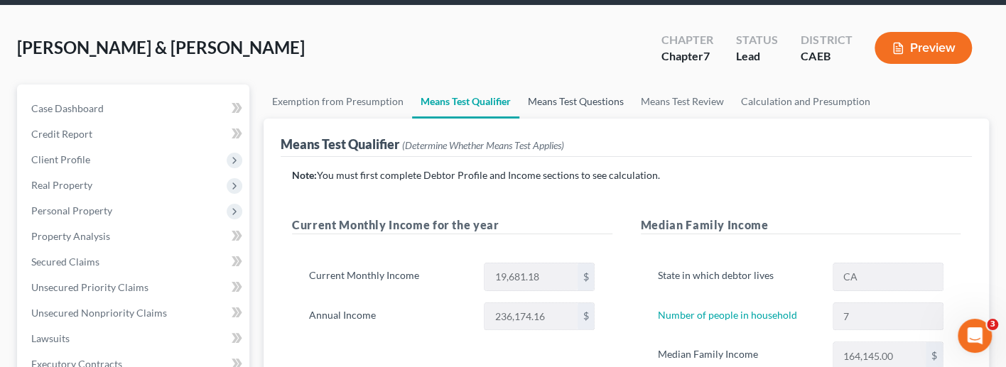
click at [551, 101] on link "Means Test Questions" at bounding box center [575, 102] width 113 height 34
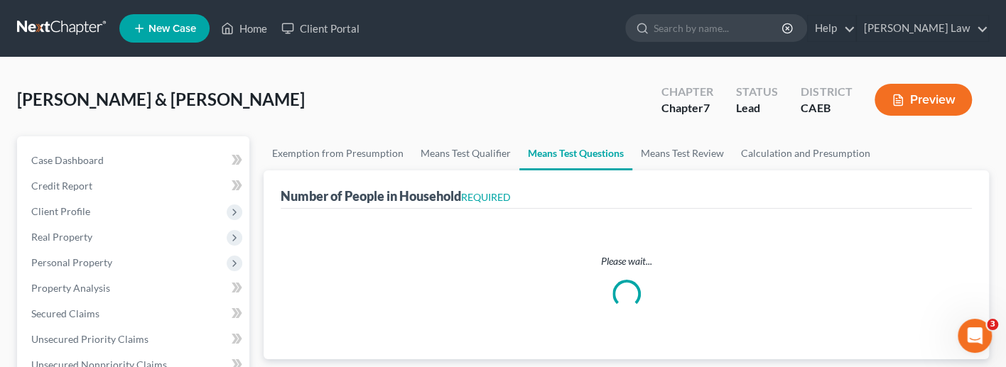
select select "1"
select select "60"
select select "1"
select select "60"
select select "0"
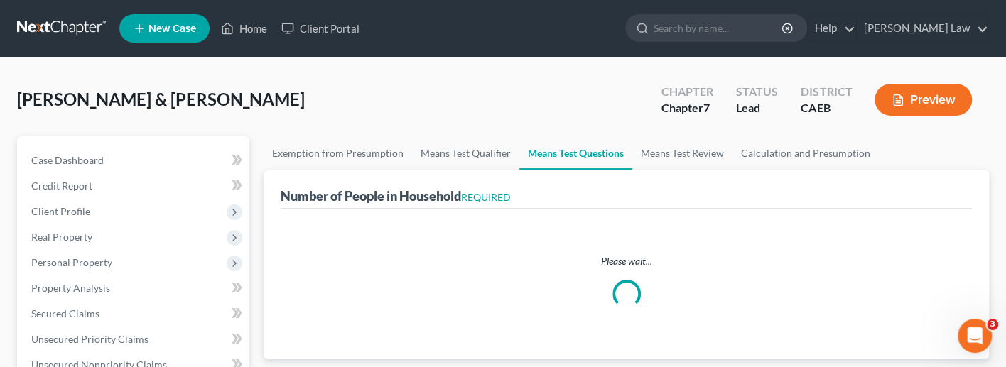
select select "60"
select select "2"
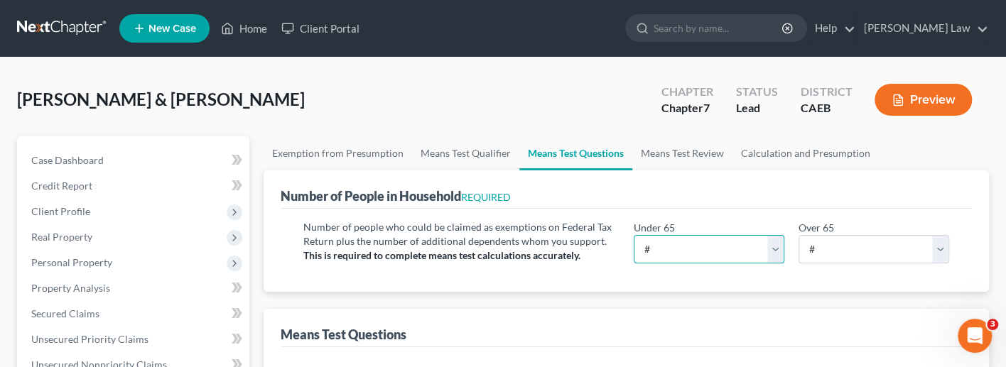
select select "5"
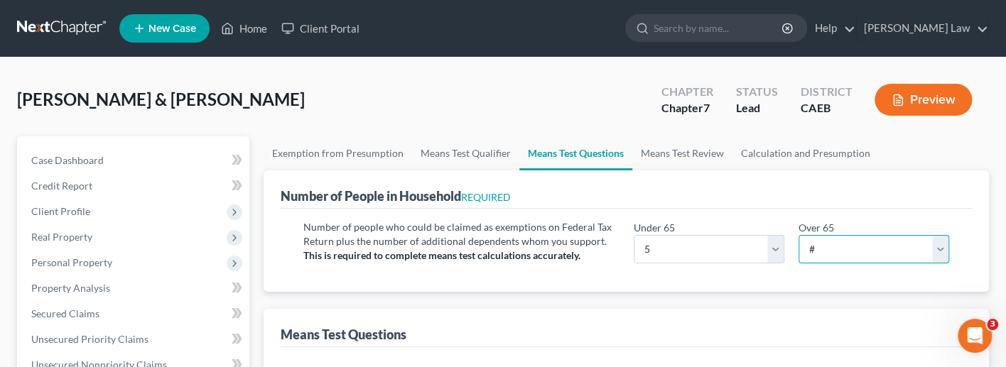
select select "2"
click at [696, 153] on link "Means Test Review" at bounding box center [682, 153] width 100 height 34
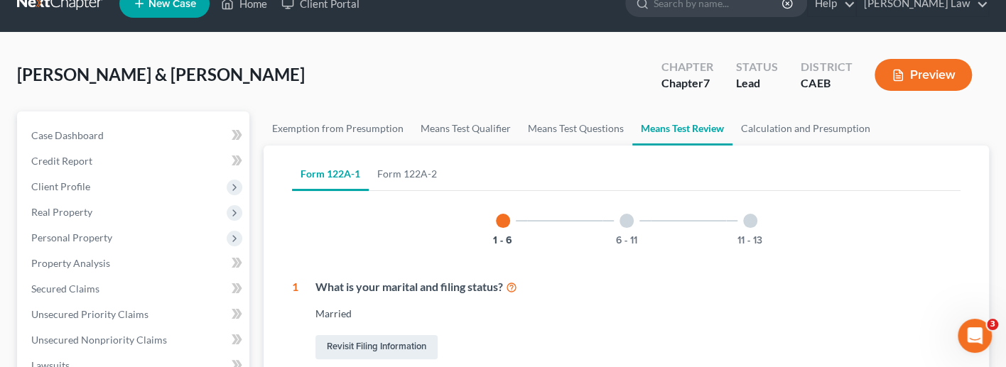
scroll to position [33, 0]
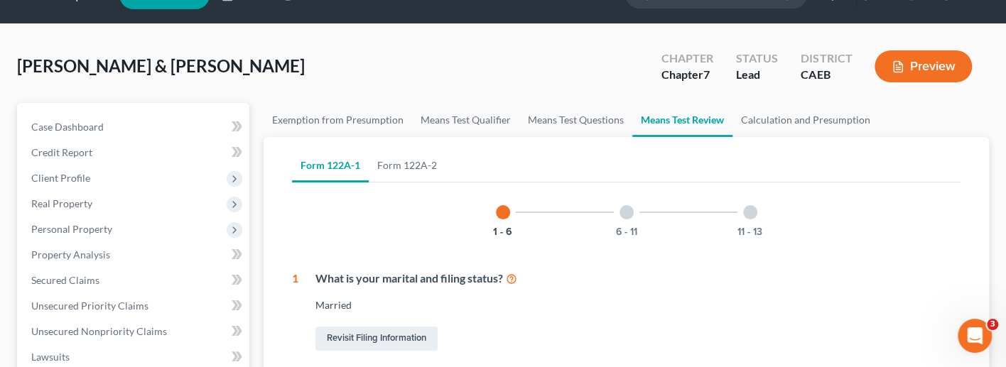
click at [904, 72] on button "Preview" at bounding box center [922, 66] width 97 height 32
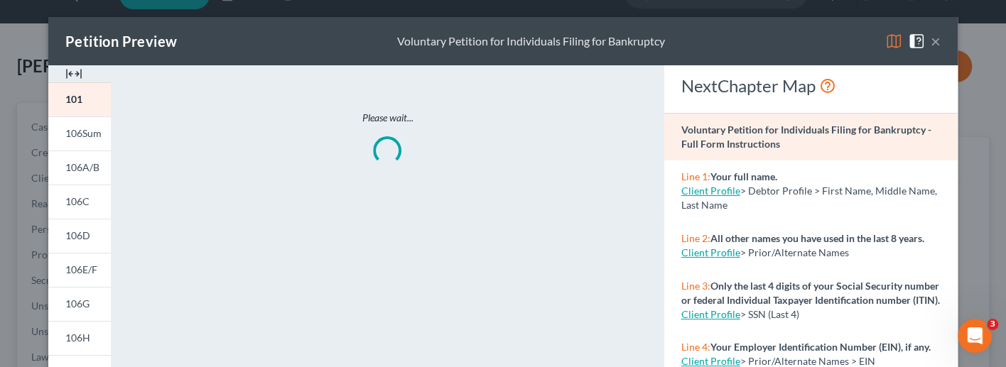
click at [894, 41] on img at bounding box center [893, 41] width 17 height 17
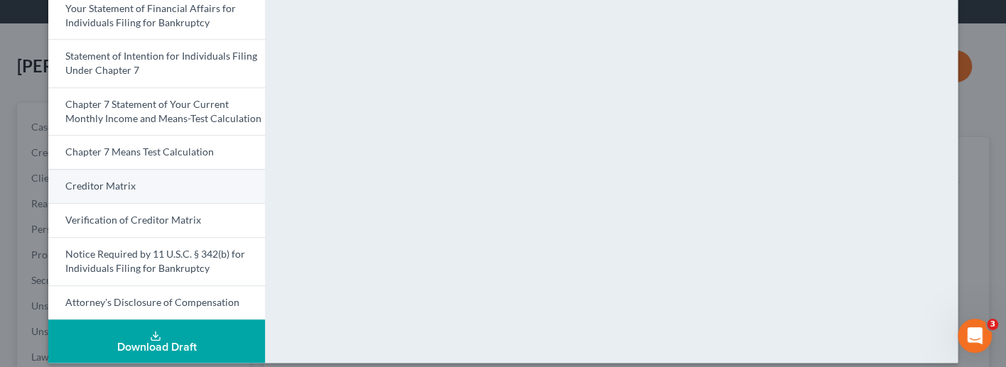
scroll to position [549, 0]
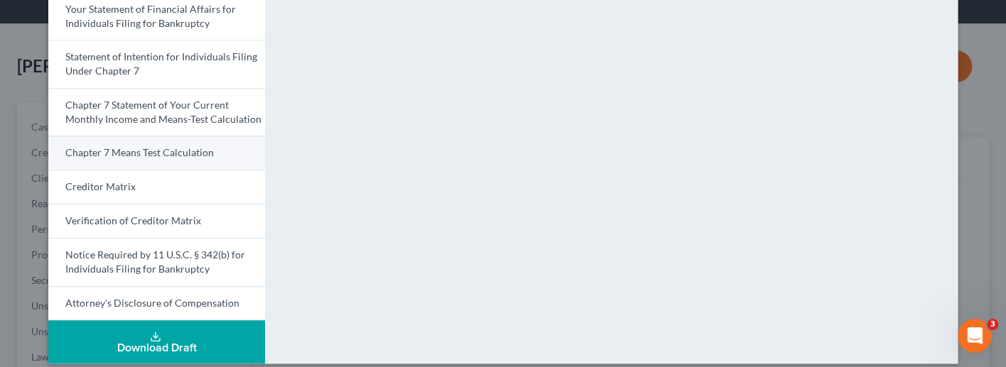
click at [195, 146] on span "Chapter 7 Means Test Calculation" at bounding box center [139, 152] width 148 height 12
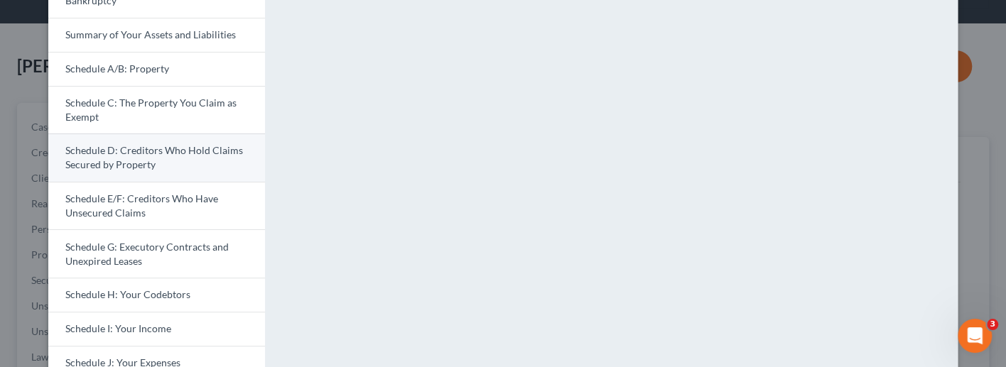
scroll to position [115, 0]
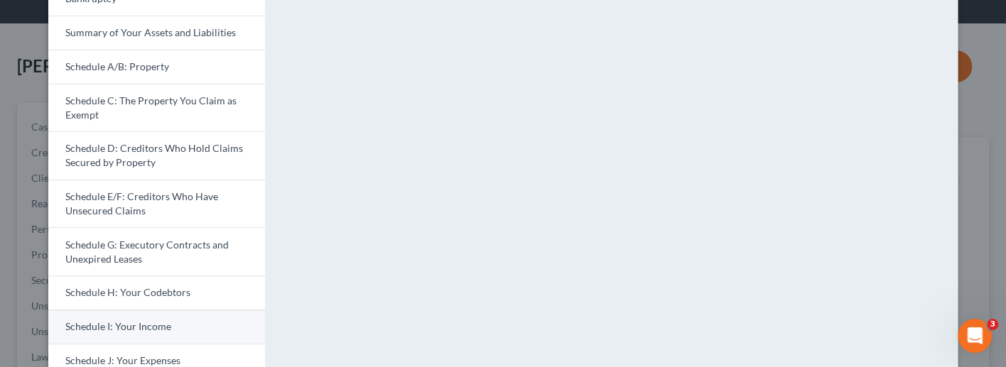
click at [180, 318] on link "Schedule I: Your Income" at bounding box center [156, 327] width 217 height 34
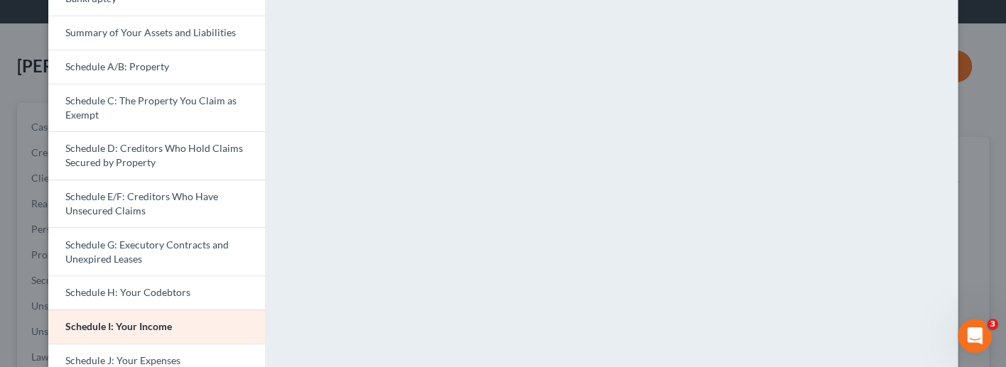
scroll to position [0, 0]
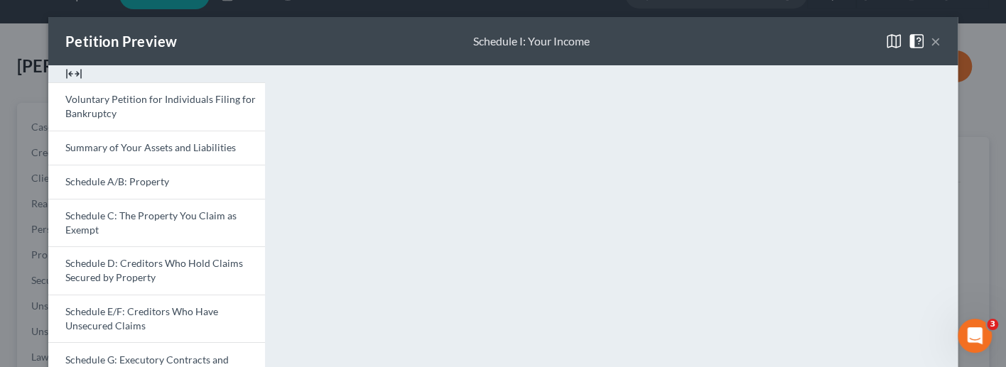
click at [930, 43] on span at bounding box center [919, 40] width 23 height 12
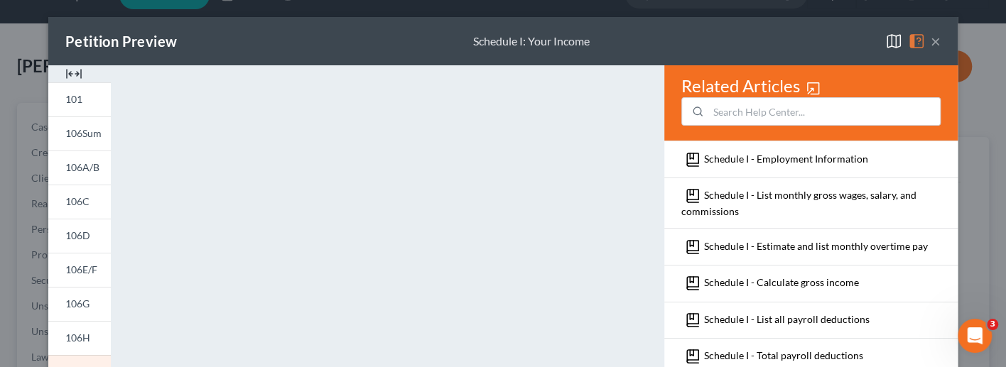
click at [937, 45] on button "×" at bounding box center [936, 41] width 10 height 17
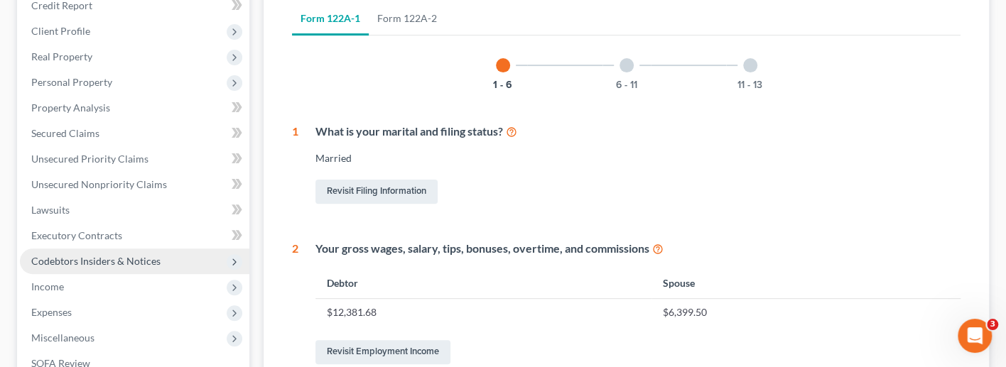
scroll to position [184, 0]
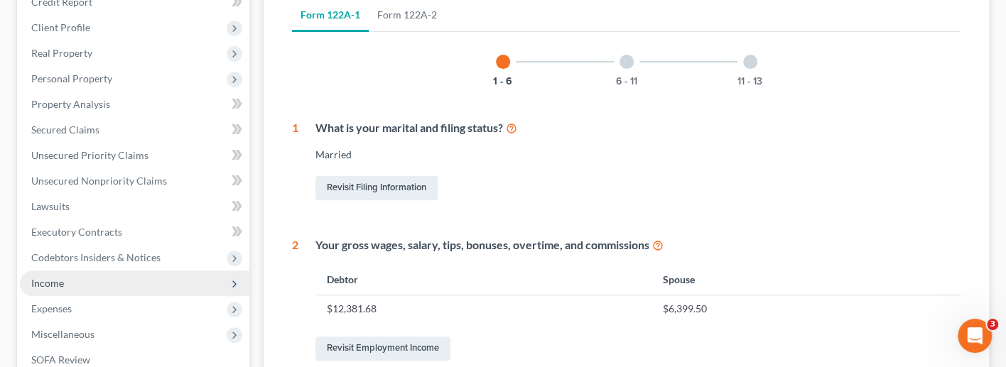
click at [88, 279] on span "Income" at bounding box center [134, 284] width 229 height 26
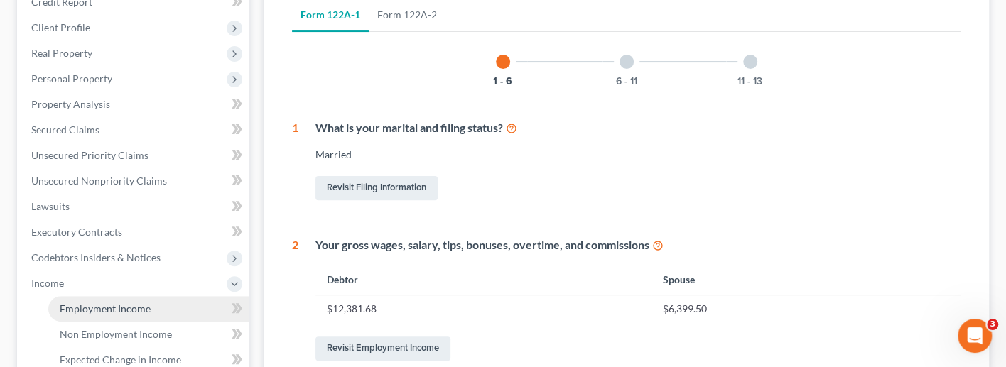
click at [115, 303] on span "Employment Income" at bounding box center [105, 309] width 91 height 12
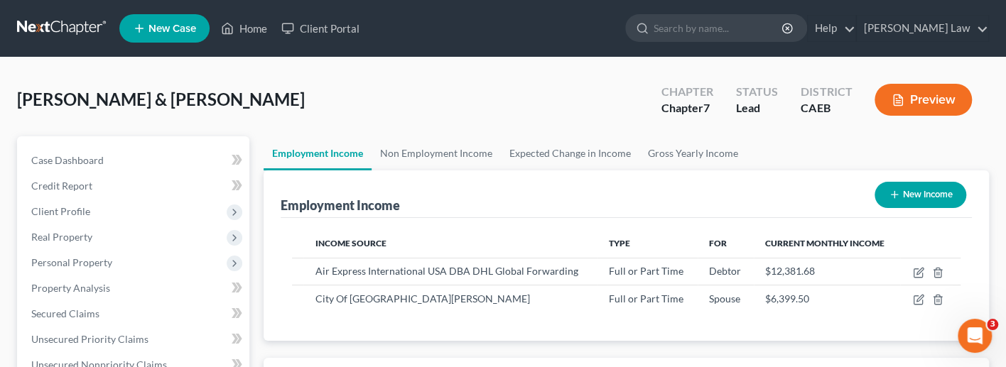
scroll to position [249, 407]
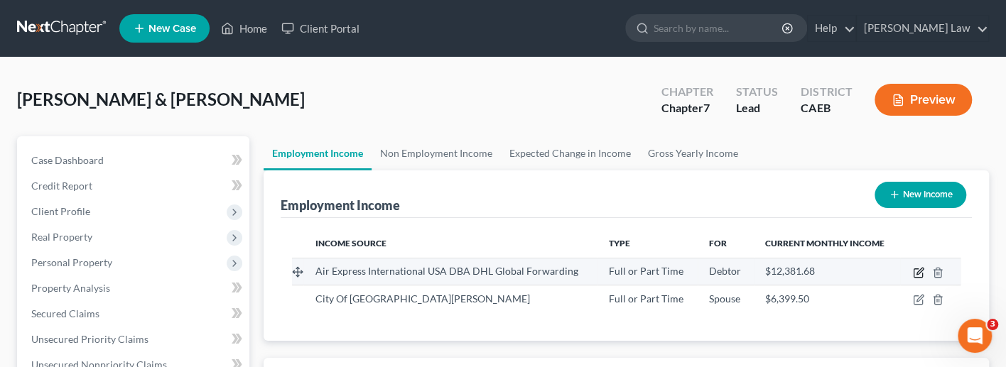
click at [918, 269] on icon "button" at bounding box center [918, 272] width 11 height 11
select select "0"
select select "36"
select select "0"
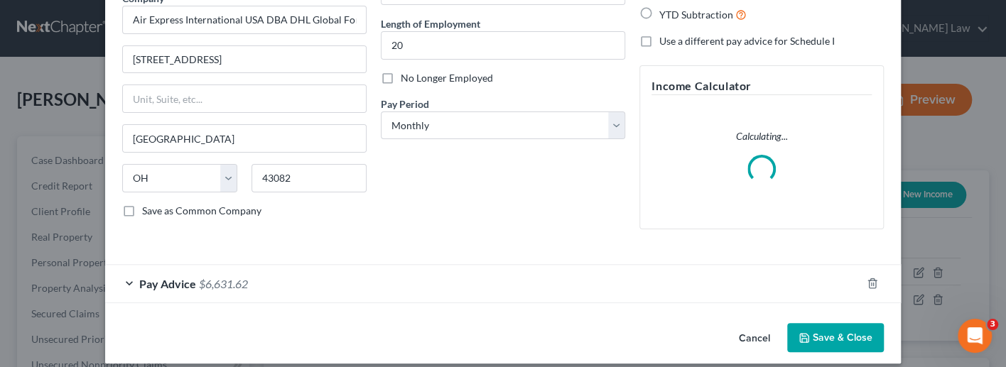
scroll to position [132, 0]
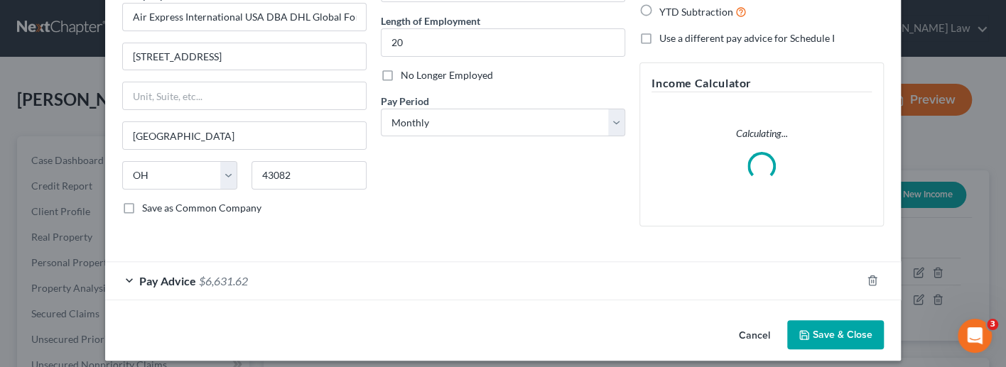
click at [129, 279] on div "Pay Advice $6,631.62" at bounding box center [483, 281] width 756 height 38
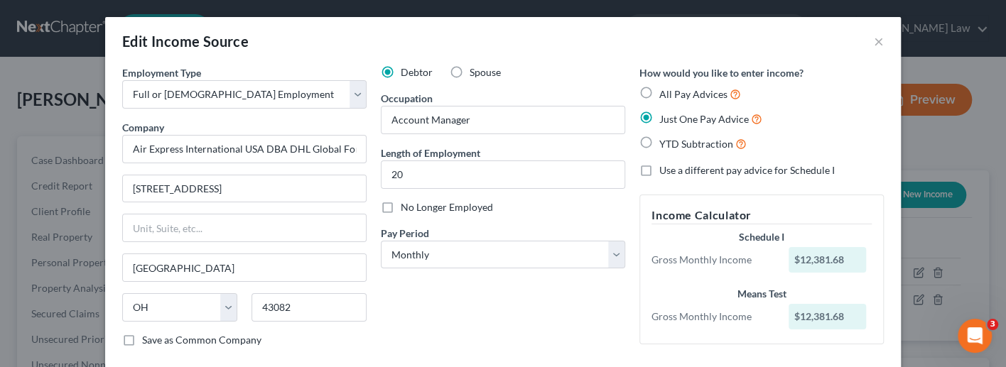
scroll to position [0, 0]
click at [879, 39] on button "×" at bounding box center [879, 41] width 10 height 17
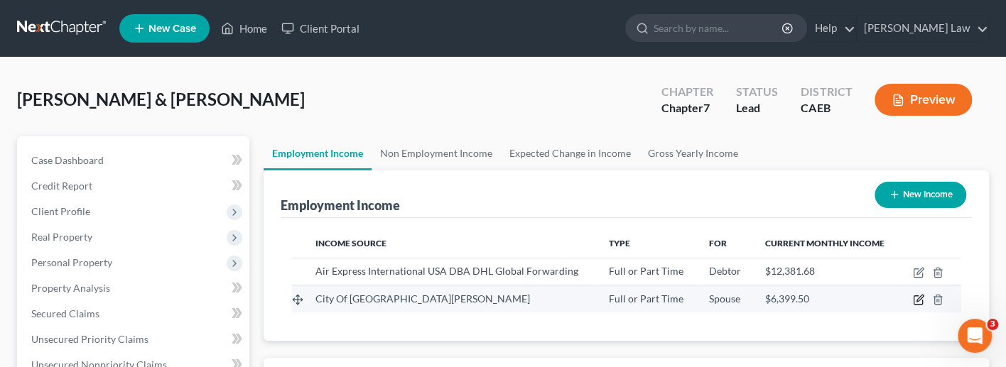
click at [913, 294] on icon "button" at bounding box center [918, 299] width 11 height 11
select select "0"
select select "4"
select select "0"
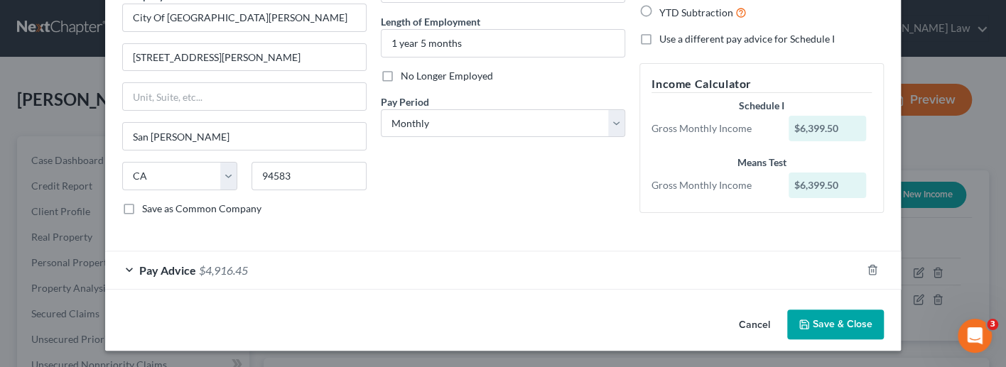
scroll to position [131, 0]
click at [136, 270] on div "Pay Advice $4,916.45" at bounding box center [483, 271] width 756 height 38
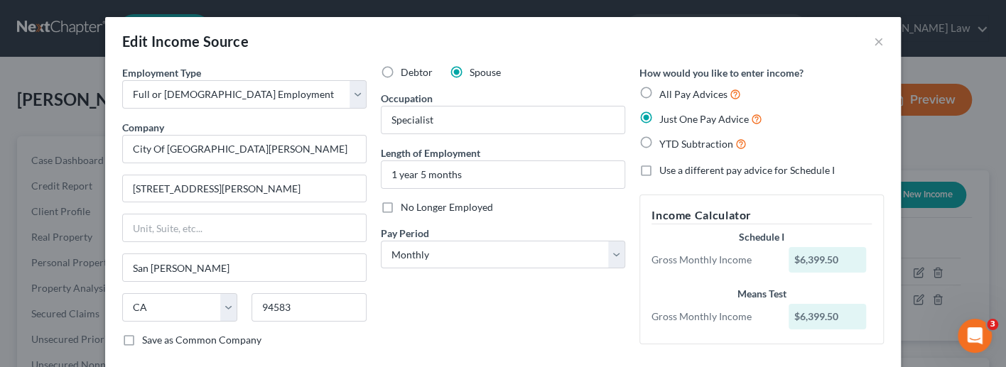
scroll to position [0, 0]
click at [879, 38] on button "×" at bounding box center [879, 41] width 10 height 17
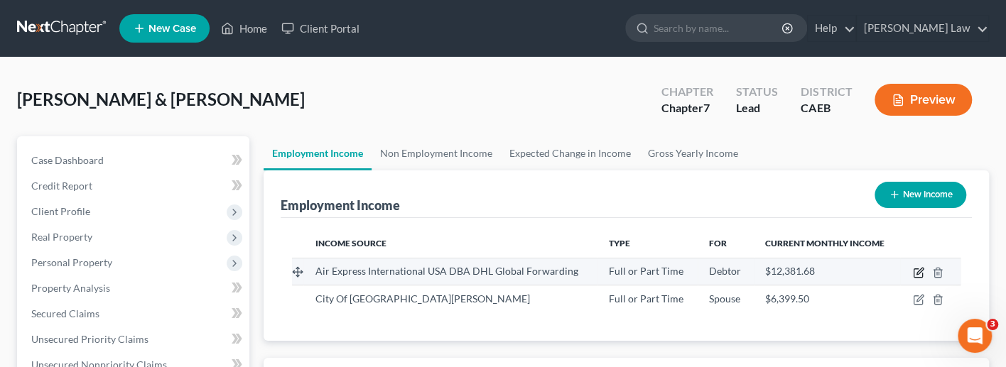
click at [914, 269] on icon "button" at bounding box center [918, 273] width 9 height 9
select select "0"
select select "36"
select select "0"
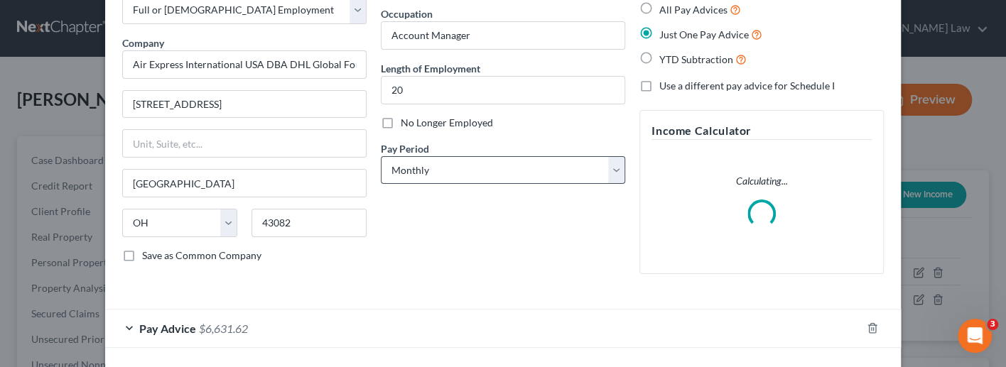
scroll to position [126, 0]
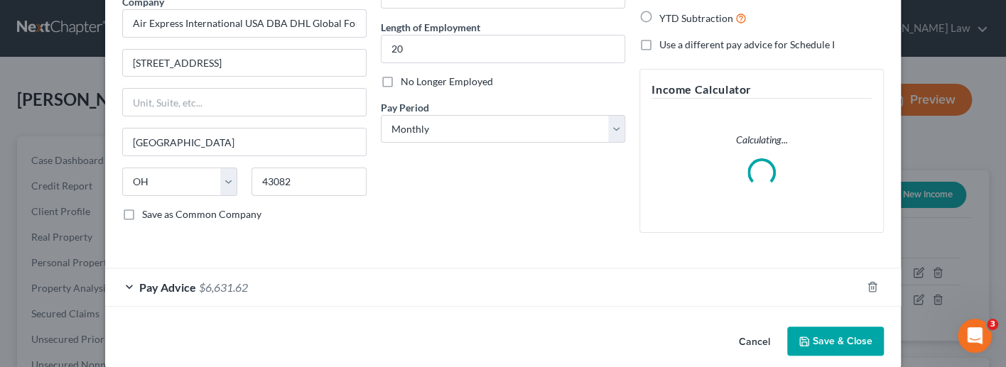
click at [125, 281] on div "Pay Advice $6,631.62" at bounding box center [483, 288] width 756 height 38
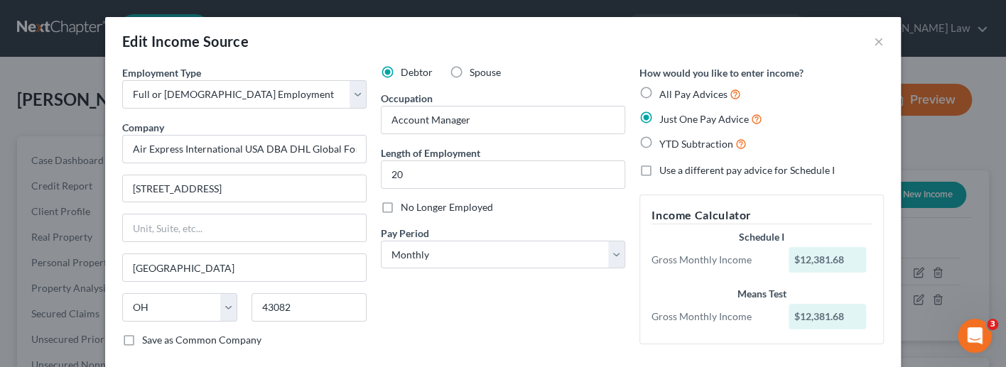
scroll to position [0, 0]
click at [877, 41] on button "×" at bounding box center [879, 41] width 10 height 17
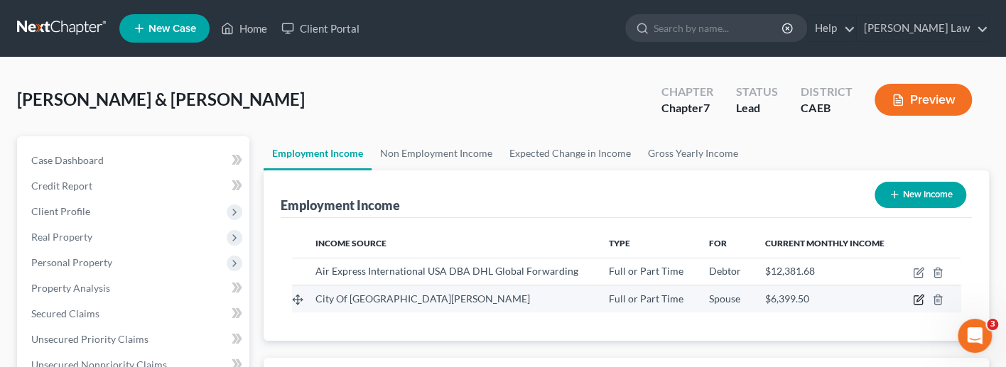
click at [917, 294] on icon "button" at bounding box center [918, 299] width 11 height 11
select select "0"
select select "4"
select select "0"
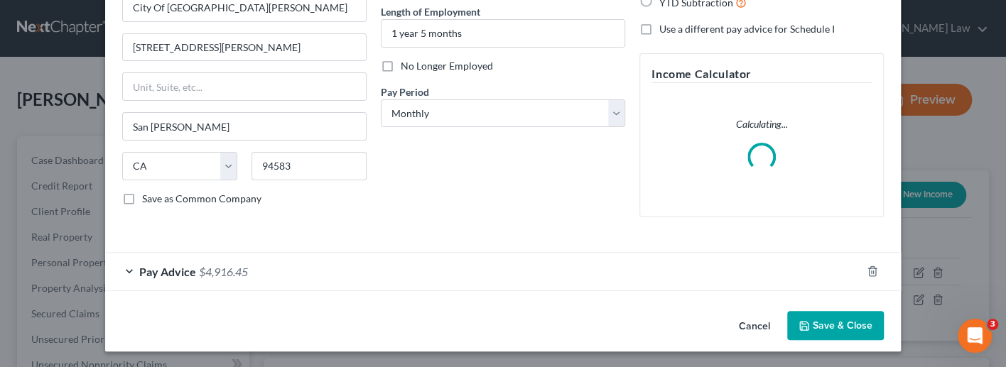
scroll to position [131, 0]
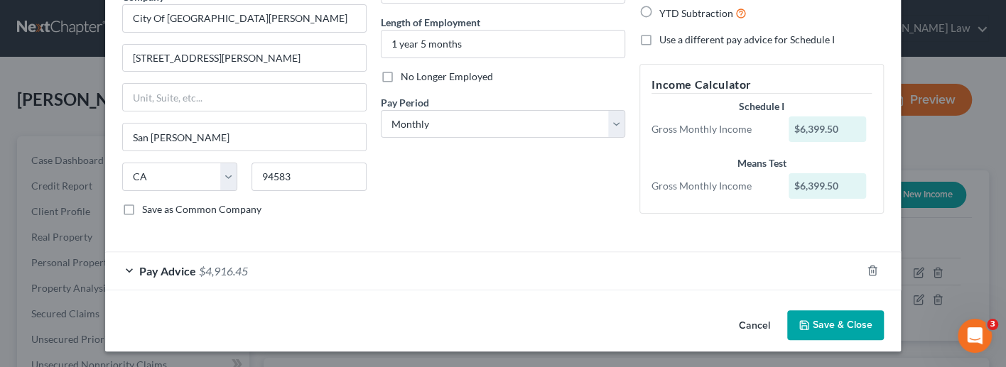
click at [126, 264] on div "Pay Advice $4,916.45" at bounding box center [483, 271] width 756 height 38
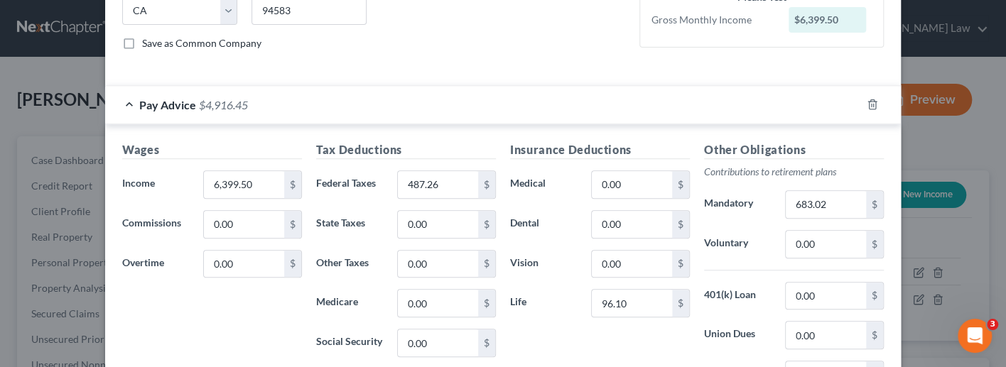
scroll to position [293, 0]
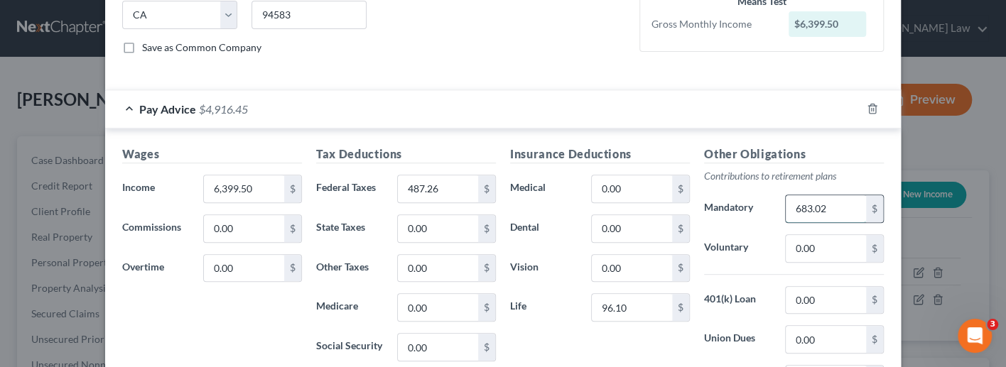
click at [833, 203] on input "683.02" at bounding box center [826, 208] width 80 height 27
drag, startPoint x: 839, startPoint y: 205, endPoint x: 765, endPoint y: 205, distance: 73.9
click at [765, 205] on div "Mandatory 683.02 $" at bounding box center [794, 209] width 194 height 28
click at [933, 129] on div "Edit Income Source × Employment Type * Select Full or [DEMOGRAPHIC_DATA] Employ…" at bounding box center [503, 183] width 1006 height 367
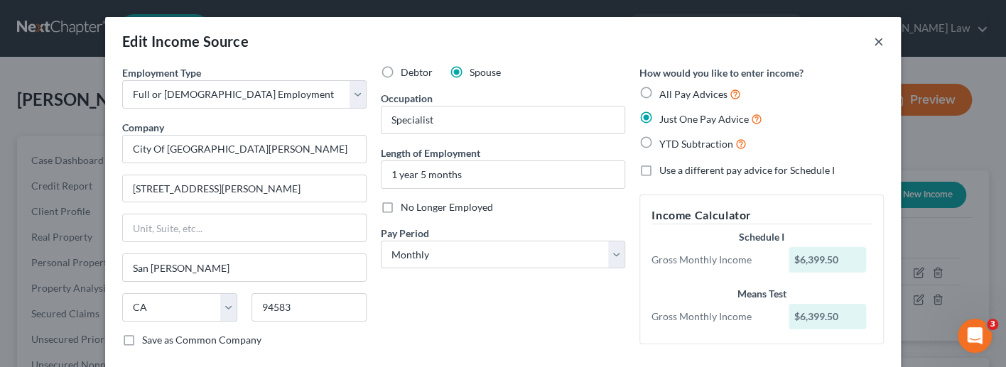
scroll to position [0, 0]
click at [879, 39] on button "×" at bounding box center [879, 41] width 10 height 17
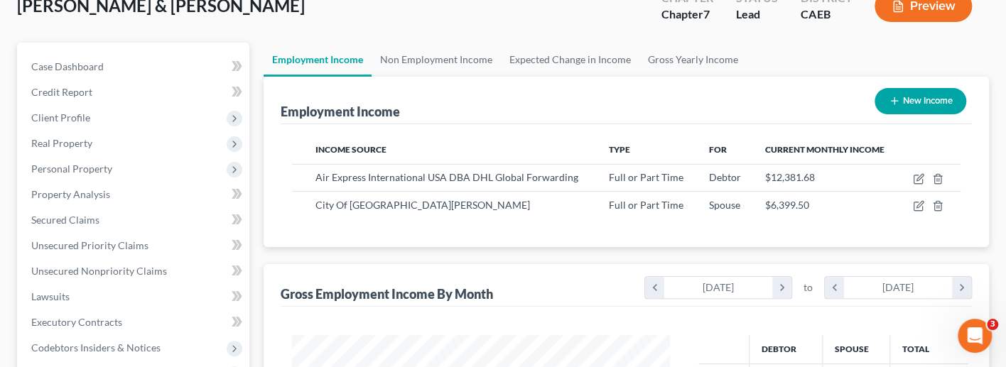
scroll to position [94, 0]
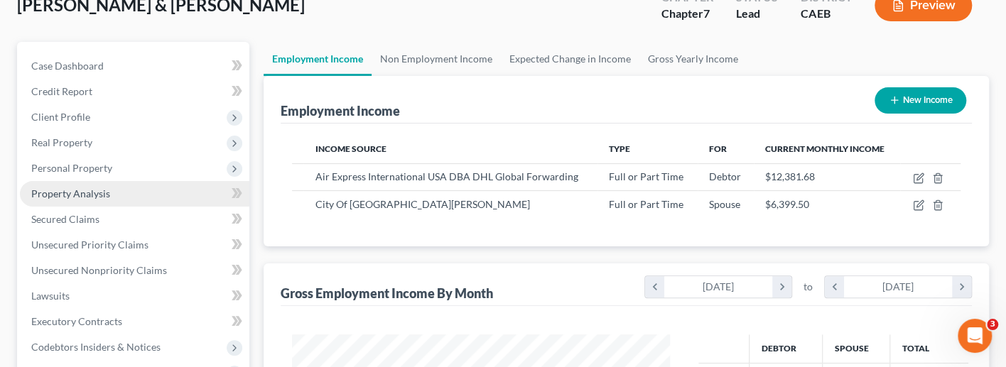
click at [80, 194] on span "Property Analysis" at bounding box center [70, 194] width 79 height 12
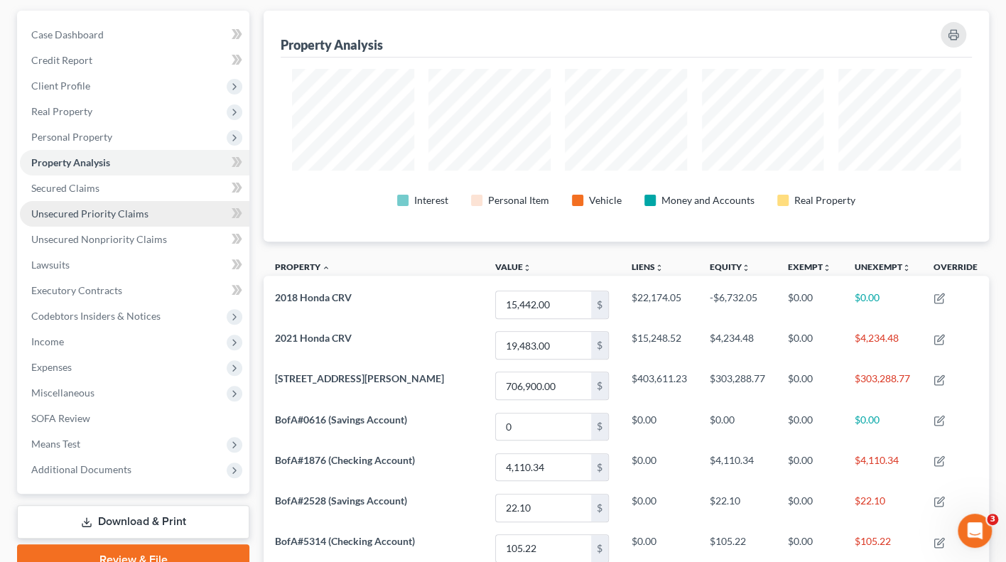
scroll to position [109, 0]
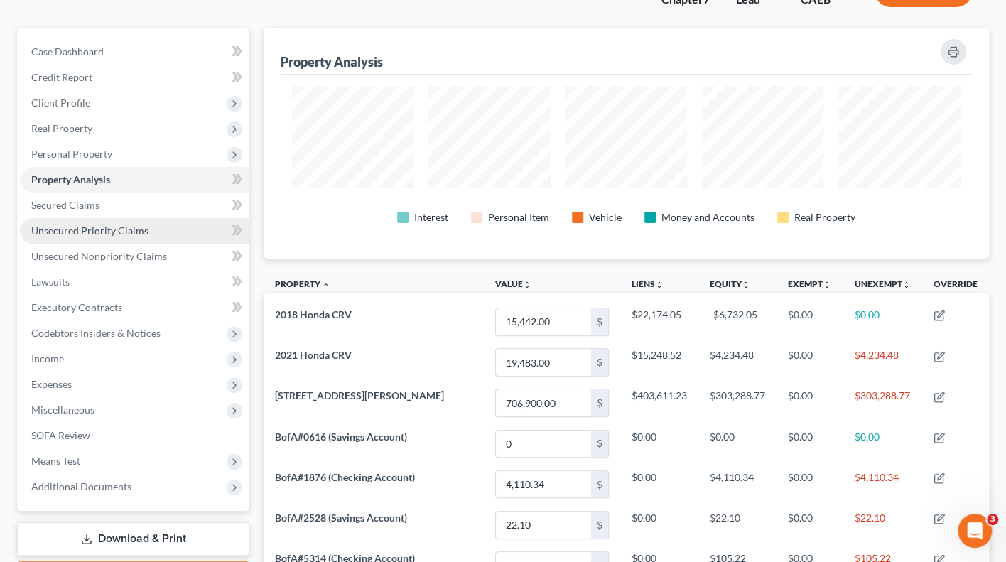
click at [99, 224] on span "Unsecured Priority Claims" at bounding box center [89, 230] width 117 height 12
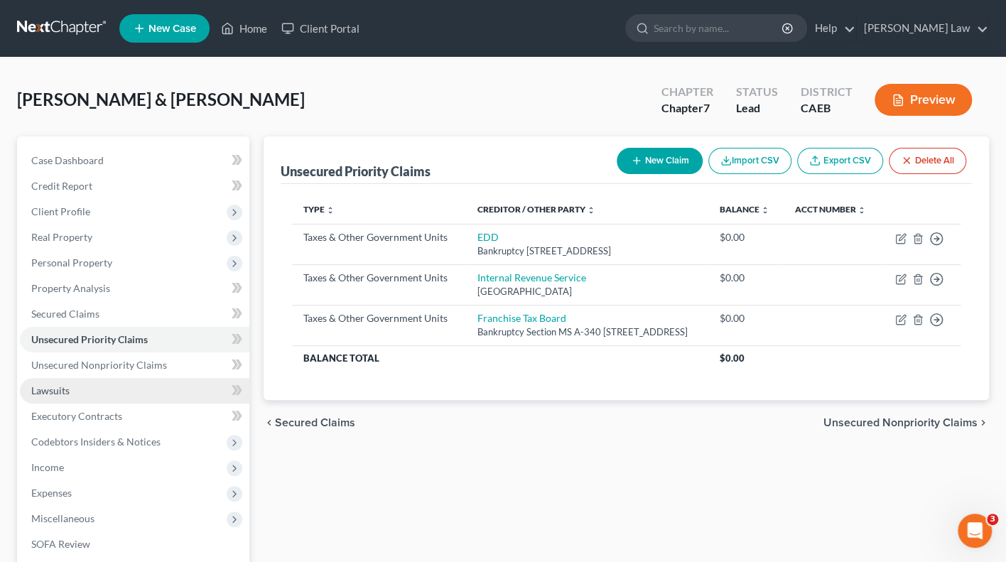
click at [121, 386] on link "Lawsuits" at bounding box center [134, 391] width 229 height 26
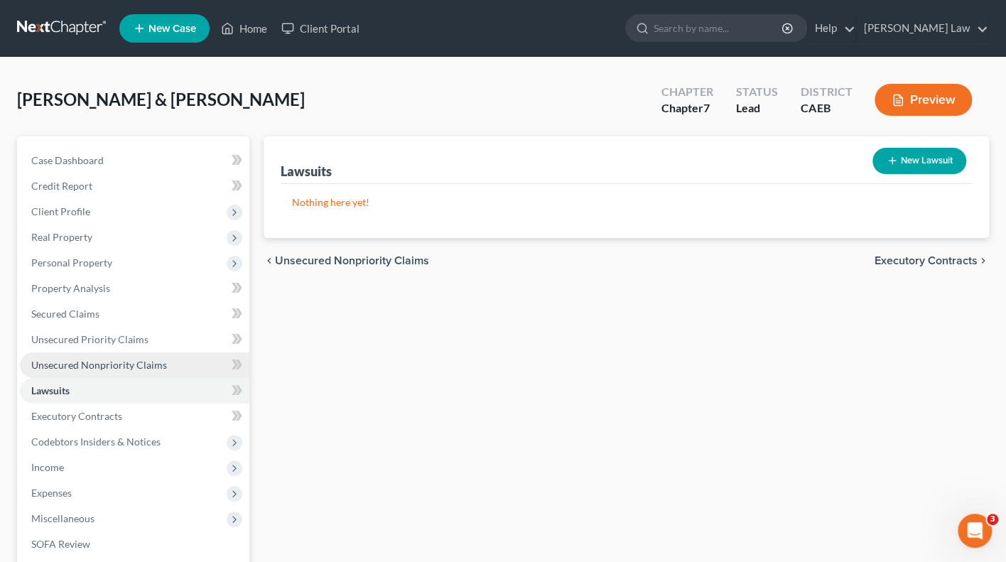
click at [134, 366] on link "Unsecured Nonpriority Claims" at bounding box center [134, 365] width 229 height 26
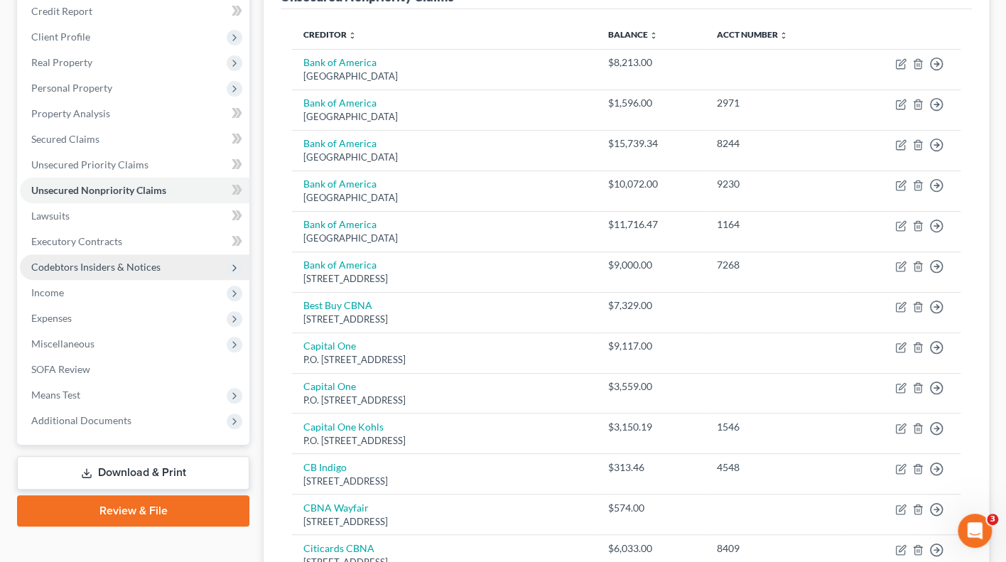
scroll to position [177, 0]
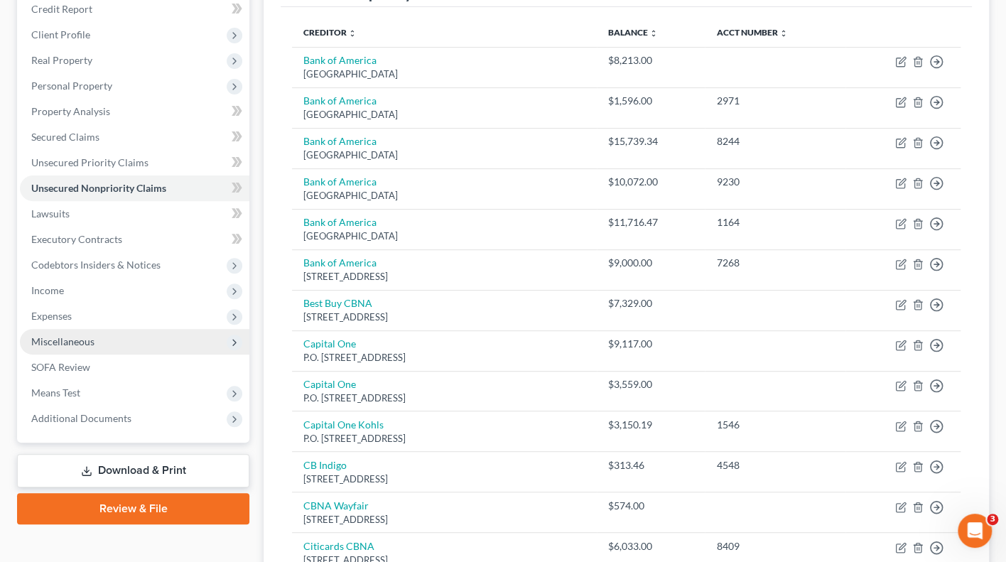
click at [154, 329] on span "Miscellaneous" at bounding box center [134, 342] width 229 height 26
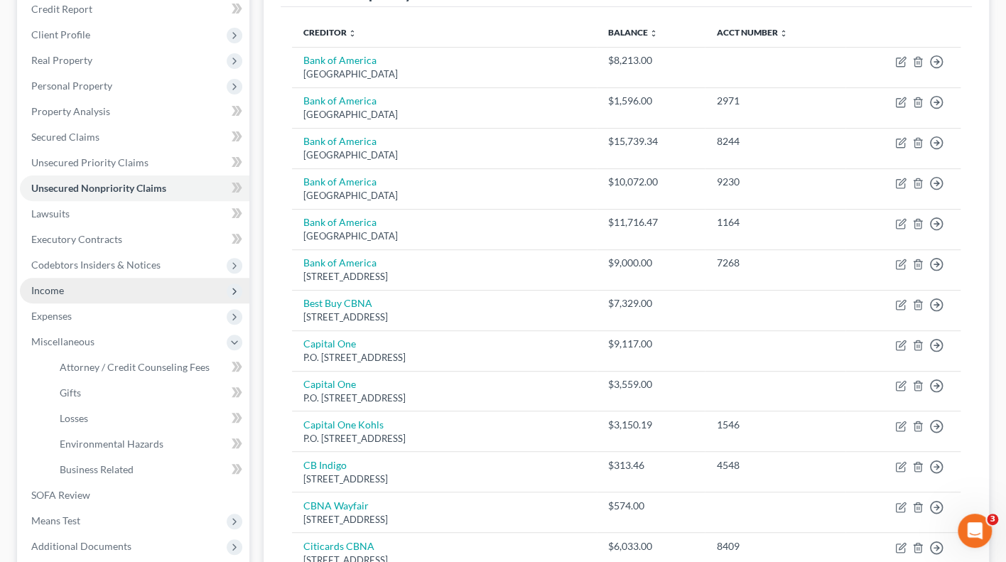
click at [161, 283] on span "Income" at bounding box center [134, 291] width 229 height 26
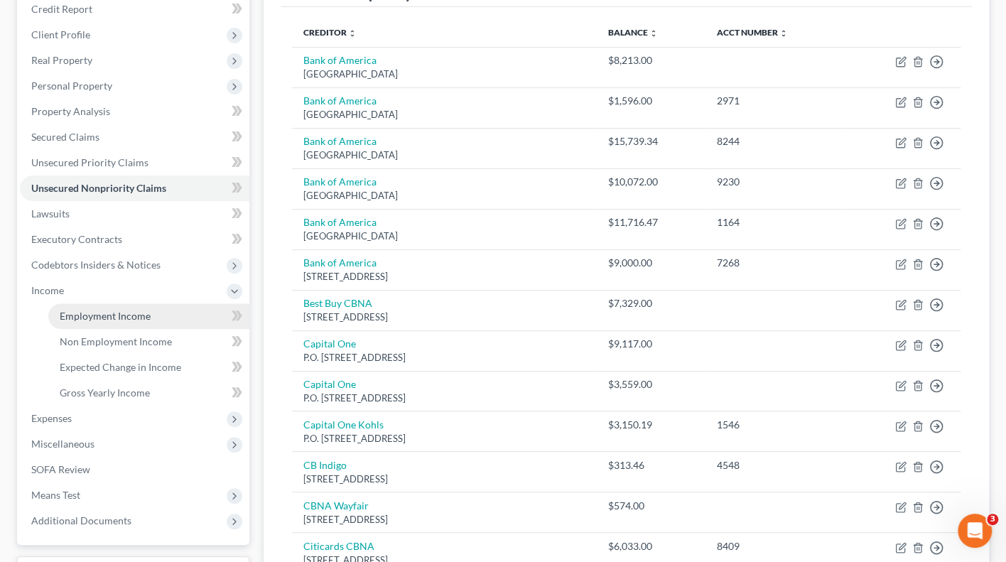
click at [156, 310] on link "Employment Income" at bounding box center [148, 316] width 201 height 26
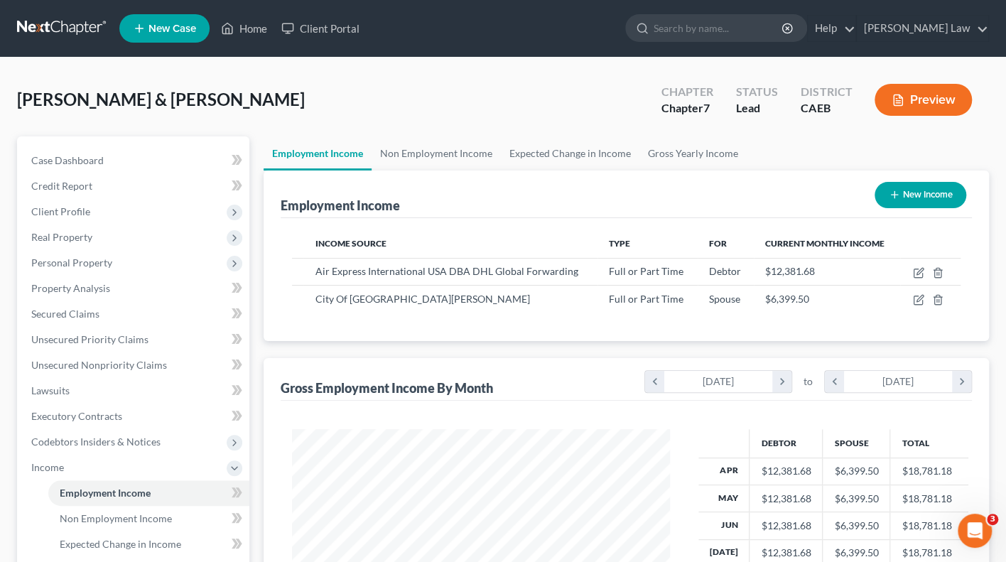
scroll to position [249, 407]
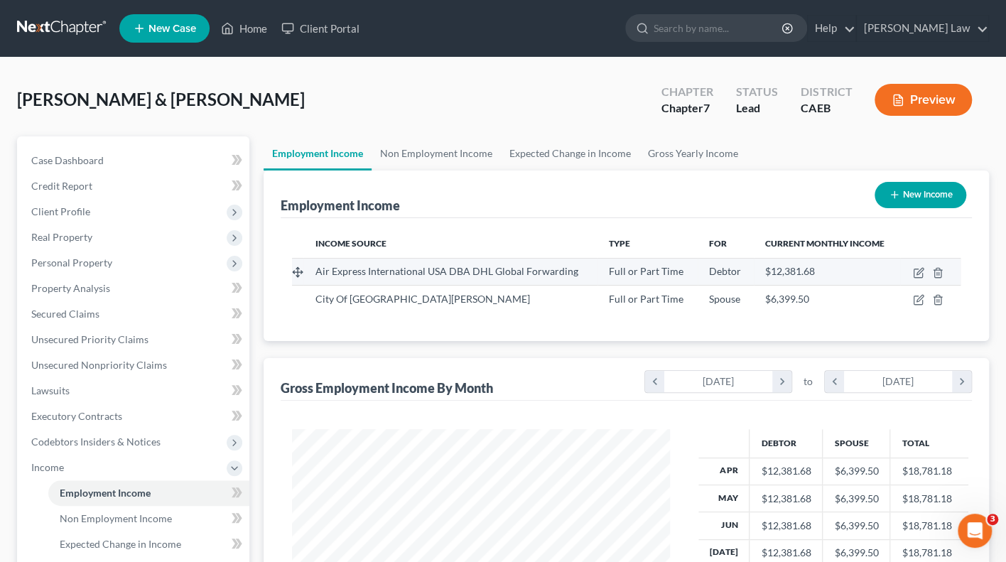
click at [919, 264] on td at bounding box center [930, 271] width 60 height 27
click at [914, 272] on icon "button" at bounding box center [918, 272] width 11 height 11
select select "0"
select select "36"
select select "0"
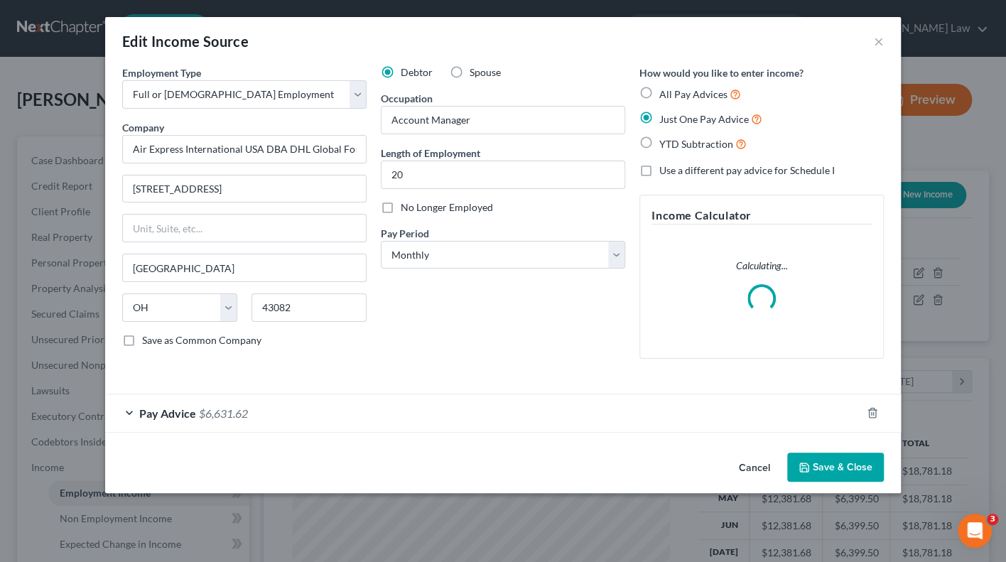
click at [129, 413] on div "Pay Advice $6,631.62" at bounding box center [483, 413] width 756 height 38
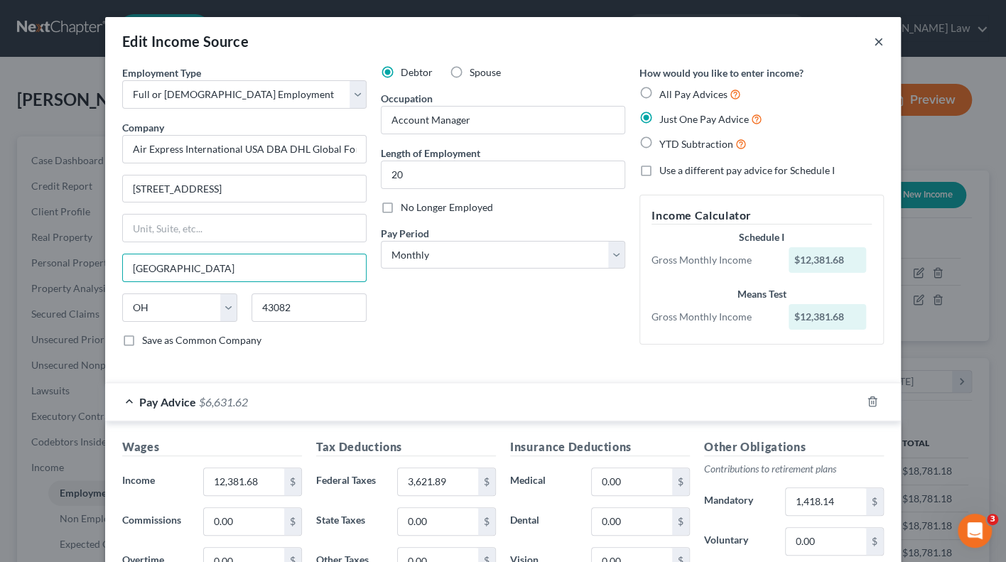
scroll to position [0, 0]
click at [877, 40] on button "×" at bounding box center [879, 41] width 10 height 17
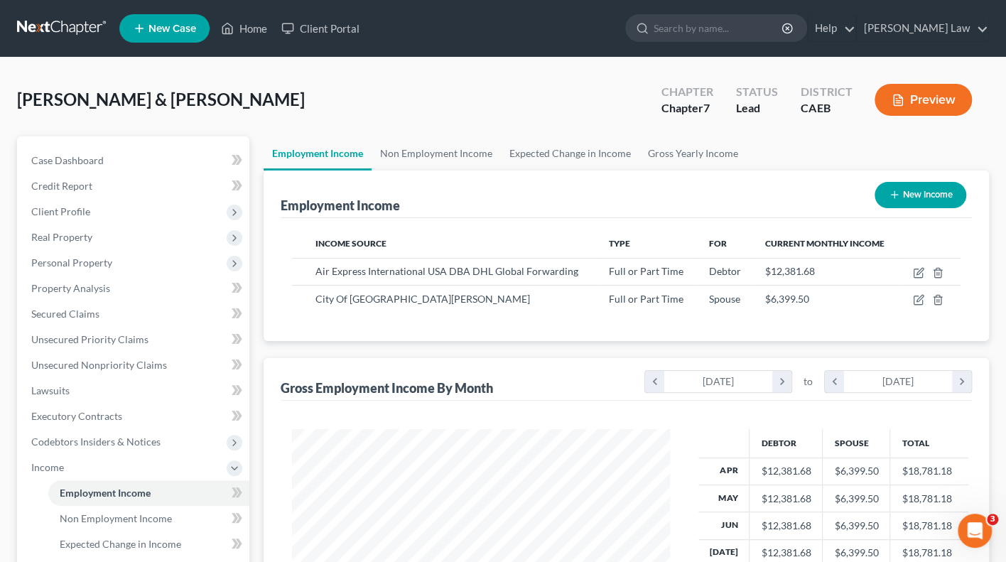
click at [914, 100] on button "Preview" at bounding box center [922, 100] width 97 height 32
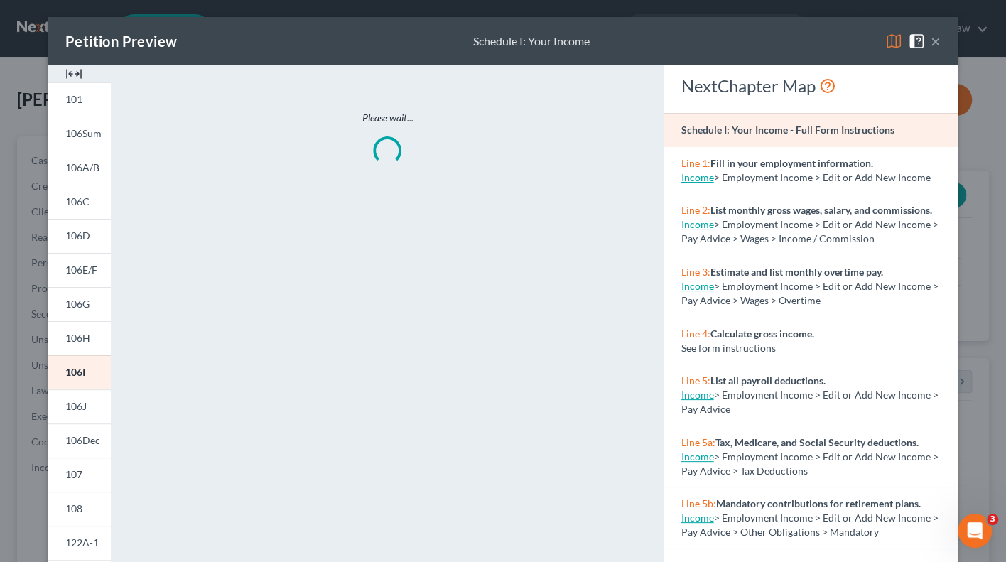
scroll to position [27, 0]
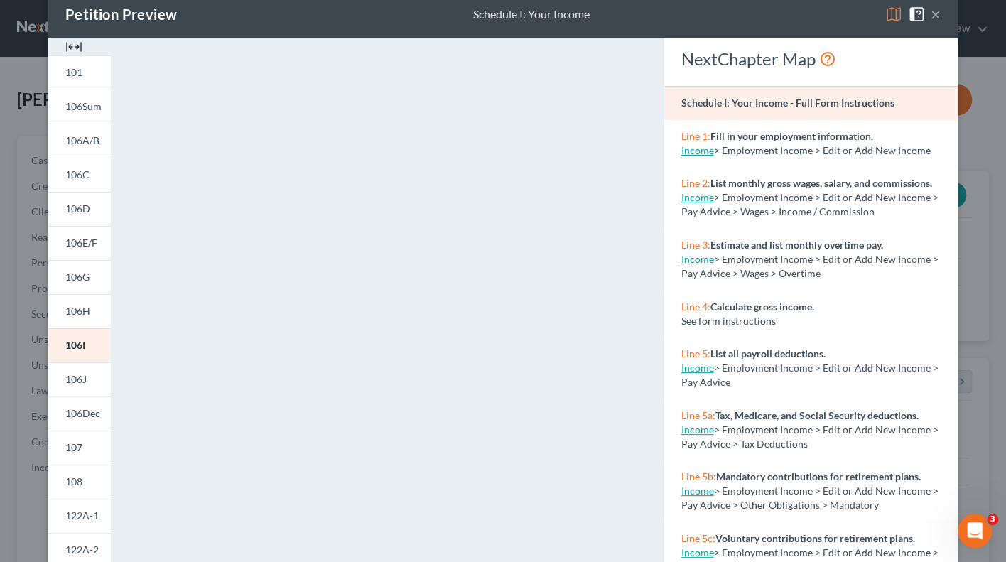
click at [897, 15] on img at bounding box center [893, 14] width 17 height 17
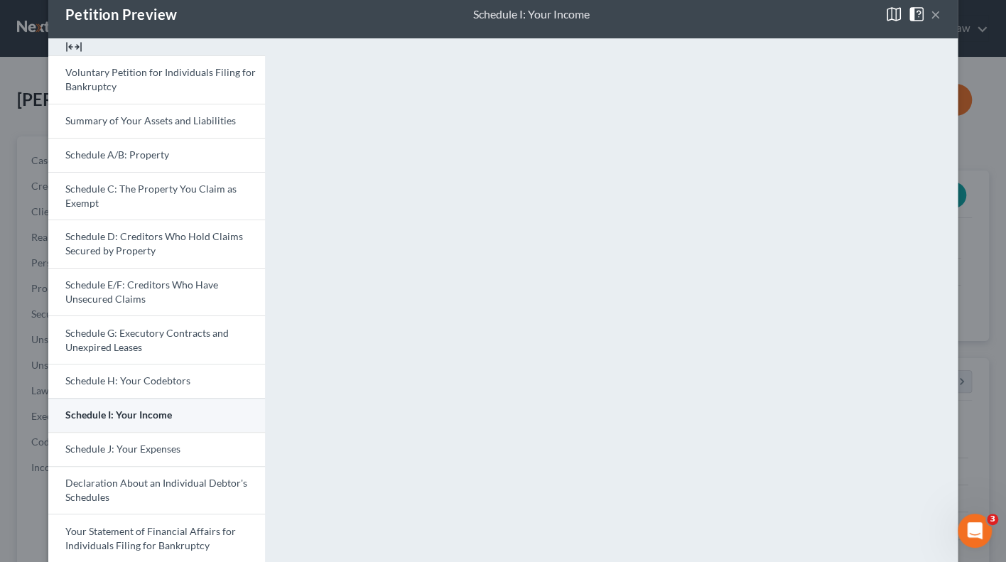
click at [156, 412] on span "Schedule I: Your Income" at bounding box center [118, 414] width 107 height 12
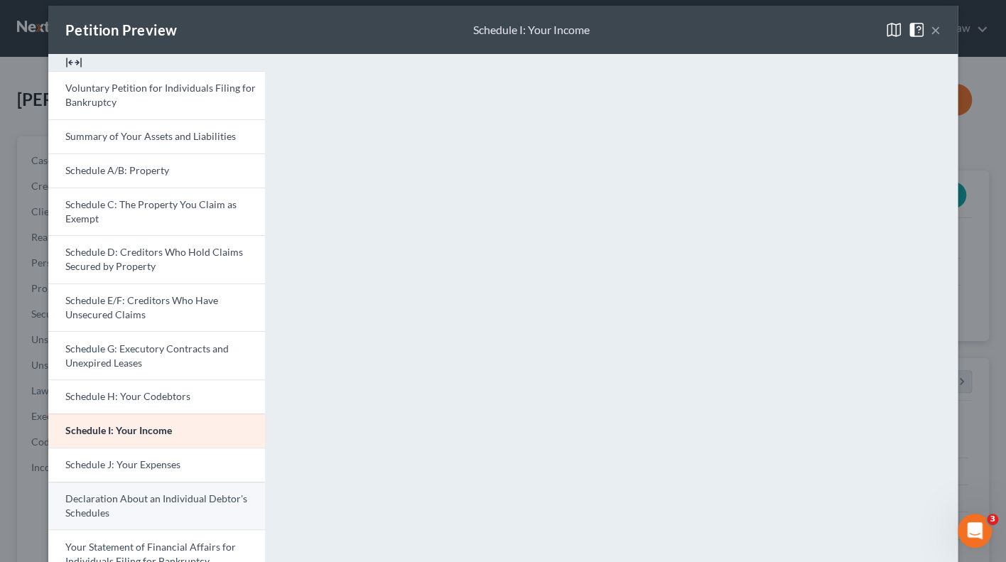
scroll to position [23, 0]
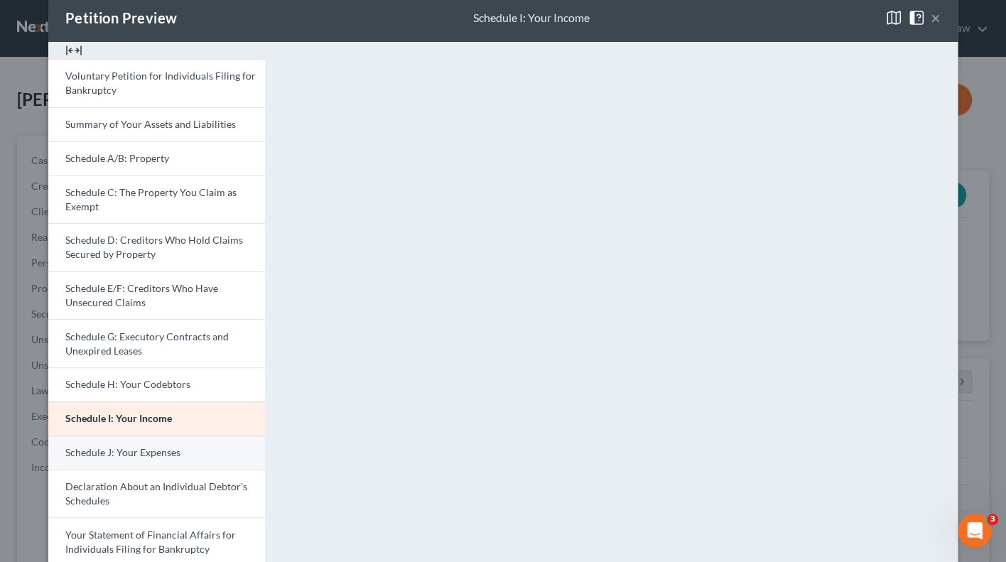
click at [186, 459] on link "Schedule J: Your Expenses" at bounding box center [156, 452] width 217 height 34
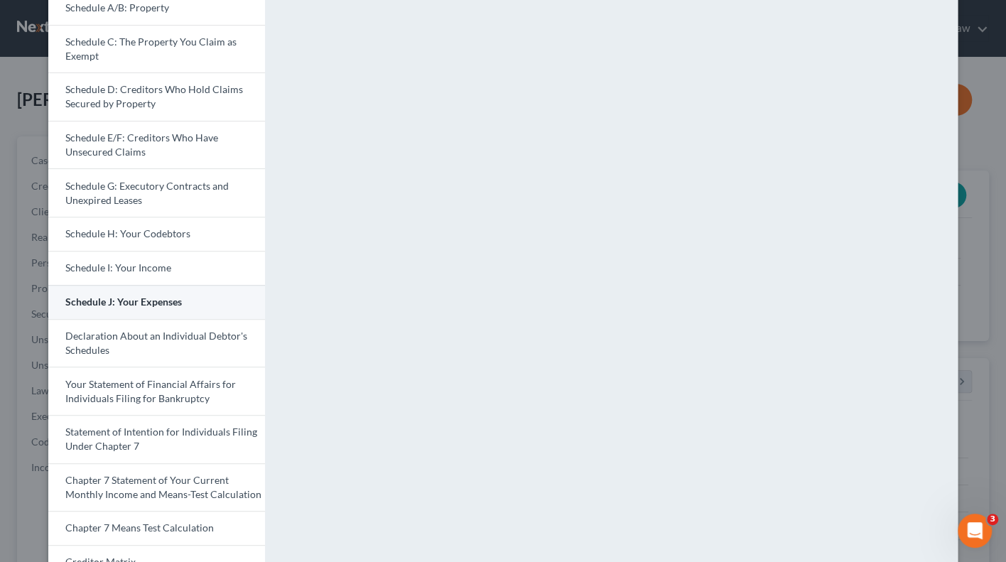
scroll to position [188, 0]
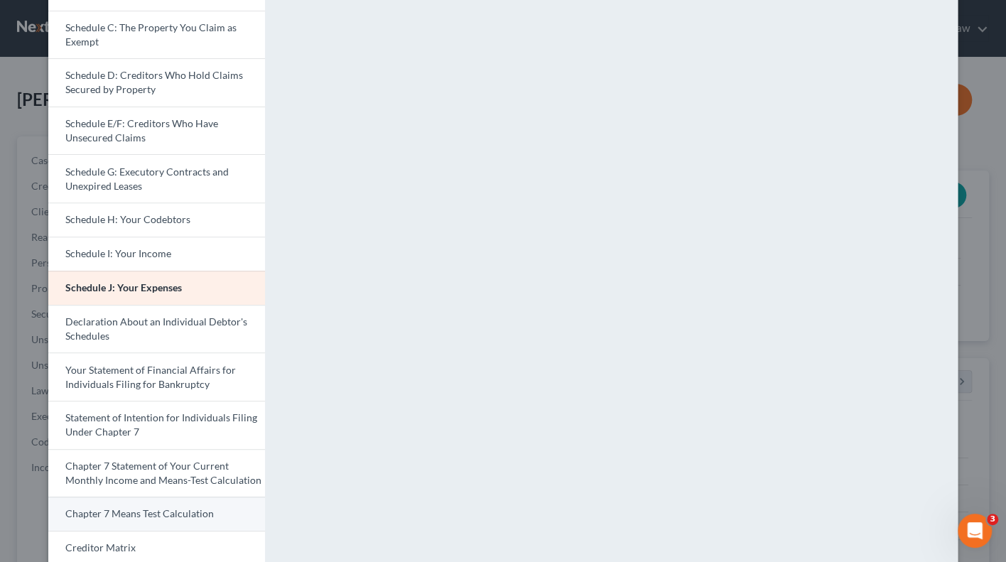
click at [199, 497] on link "Chapter 7 Means Test Calculation" at bounding box center [156, 514] width 217 height 34
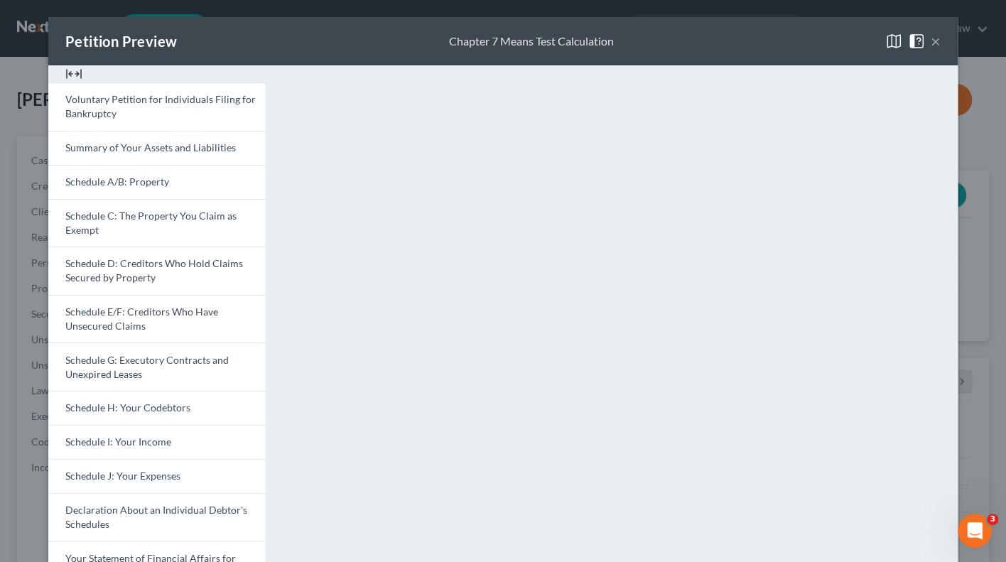
scroll to position [0, 0]
click at [938, 39] on button "×" at bounding box center [936, 41] width 10 height 17
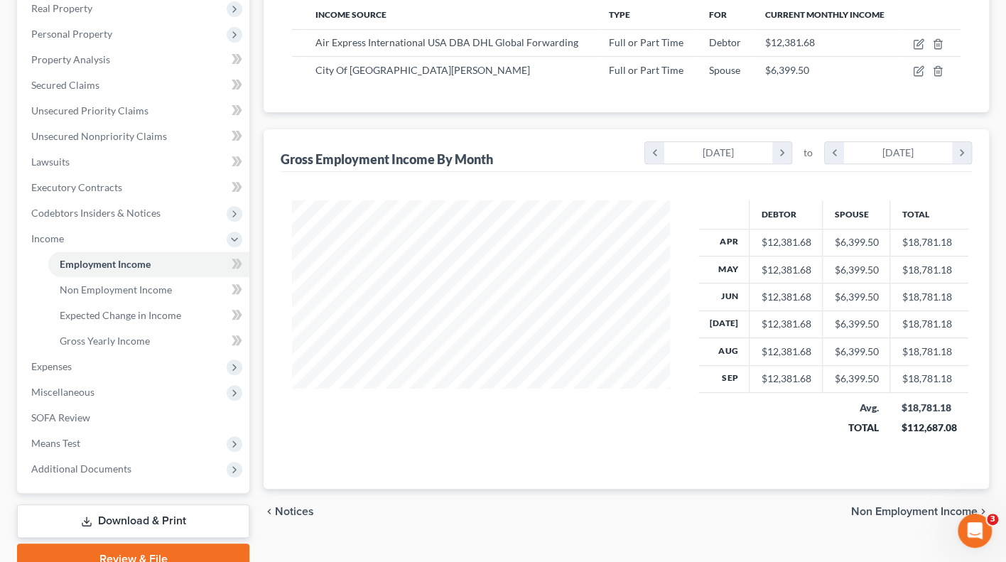
scroll to position [230, 0]
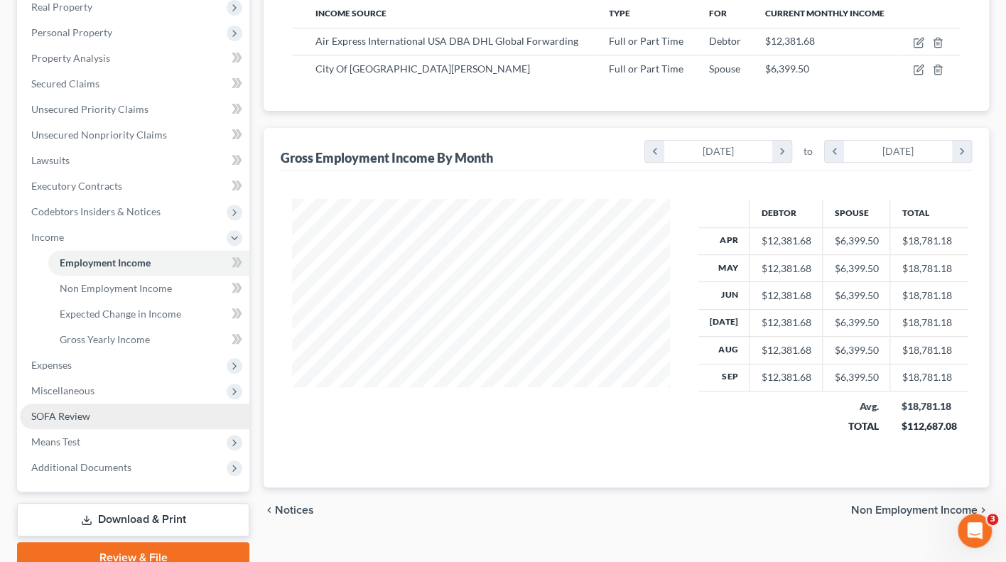
click at [158, 404] on link "SOFA Review" at bounding box center [134, 417] width 229 height 26
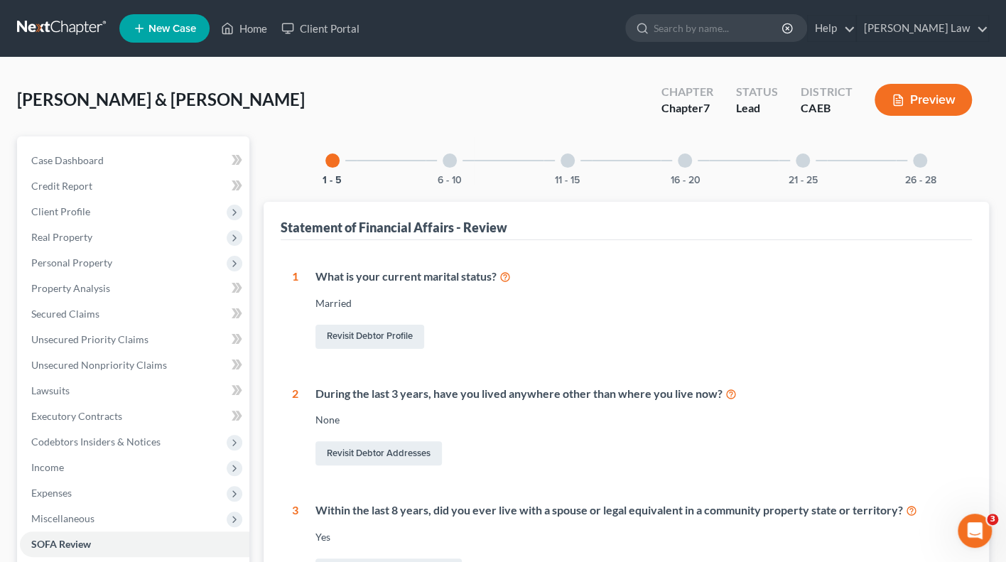
click at [924, 92] on button "Preview" at bounding box center [922, 100] width 97 height 32
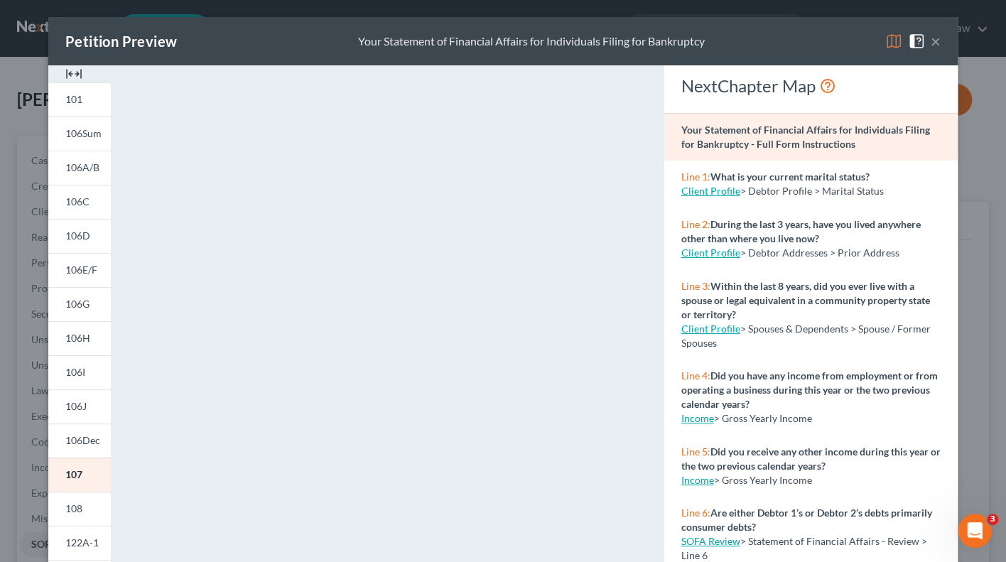
click at [895, 39] on img at bounding box center [893, 41] width 17 height 17
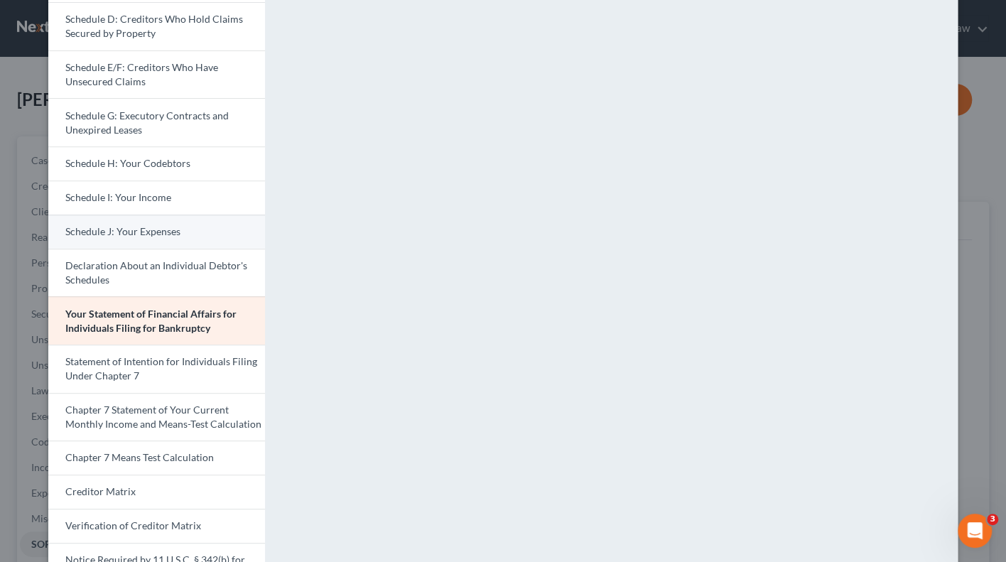
scroll to position [261, 0]
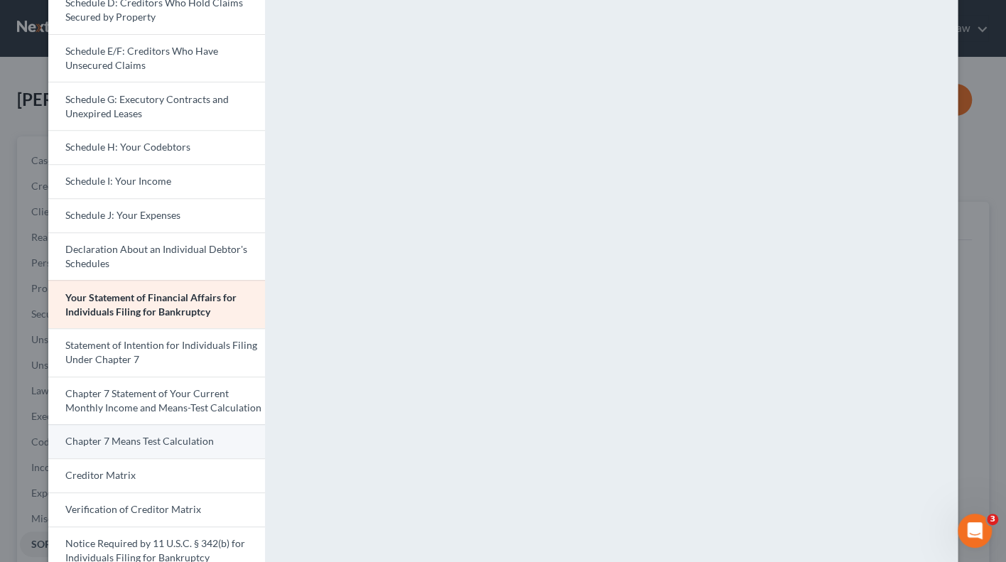
click at [157, 435] on span "Chapter 7 Means Test Calculation" at bounding box center [139, 441] width 148 height 12
